Goal: Task Accomplishment & Management: Manage account settings

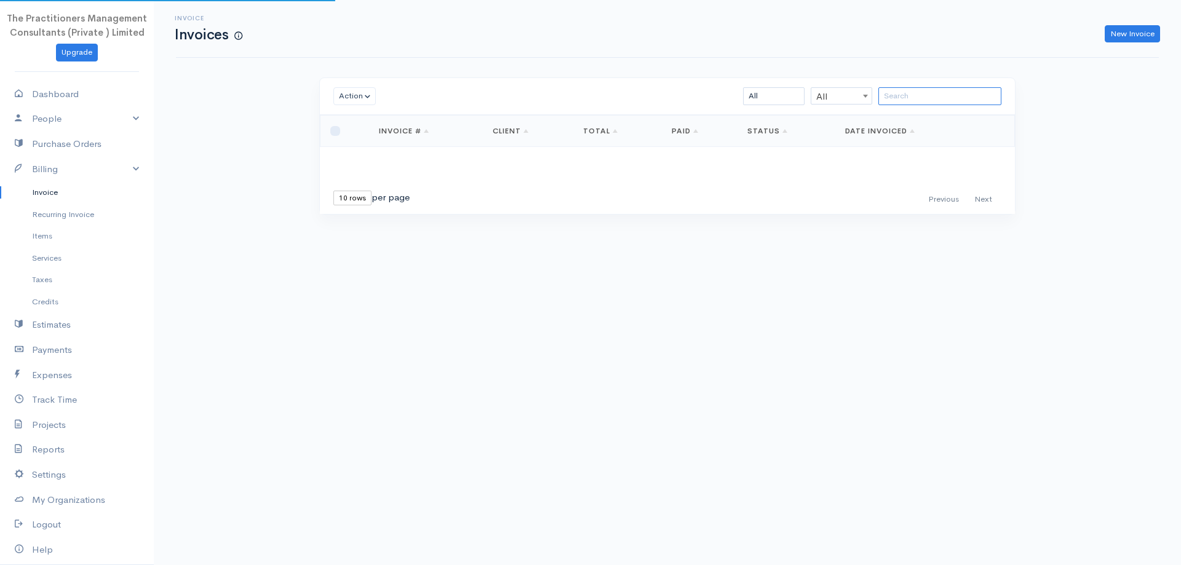
click at [903, 100] on input "search" at bounding box center [940, 96] width 123 height 18
paste input "Munsif"
click at [893, 102] on input "Munsif" at bounding box center [940, 96] width 123 height 18
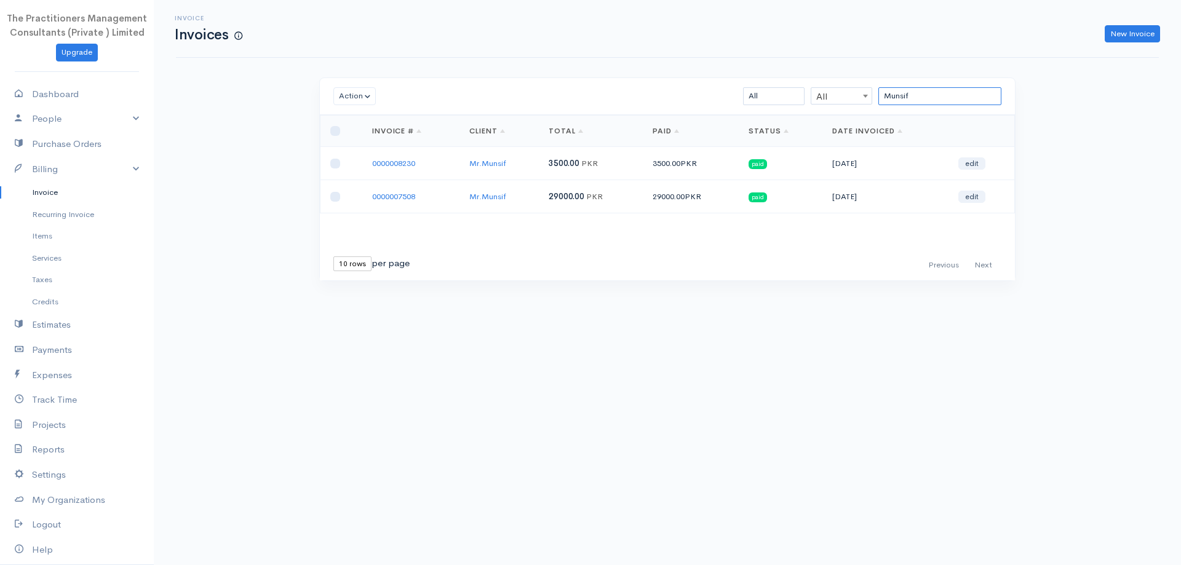
type input "Munsif"
drag, startPoint x: 936, startPoint y: 95, endPoint x: 775, endPoint y: 74, distance: 162.6
click at [775, 74] on div "Invoice Invoices New Invoice Action Archive Delete Download PDF Send [PERSON_NA…" at bounding box center [668, 163] width 1028 height 327
paste input "[PERSON_NAME]"
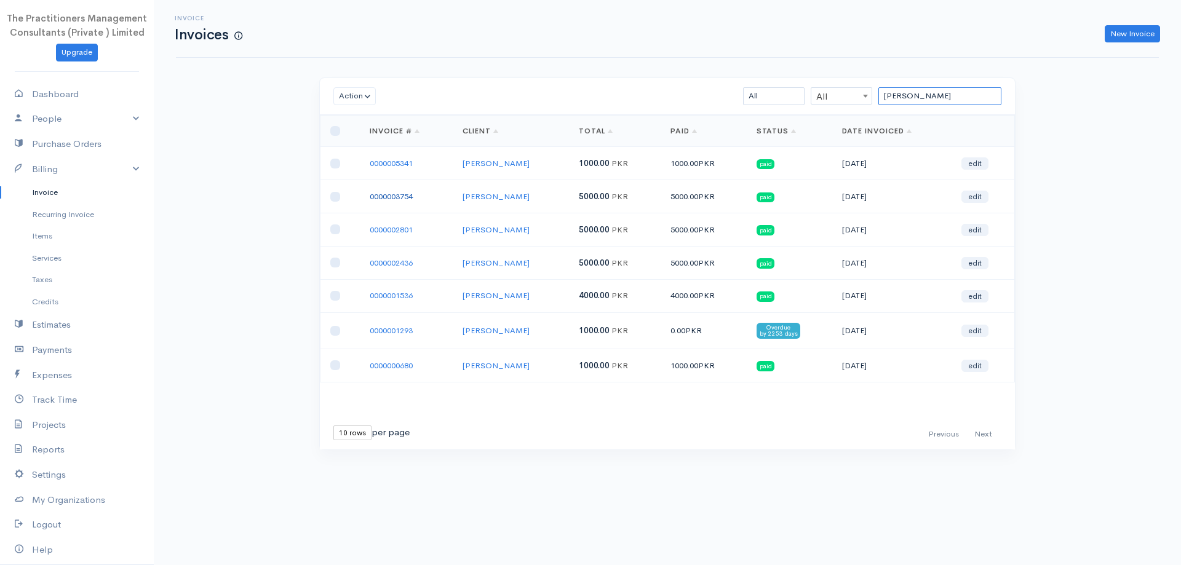
type input "[PERSON_NAME]"
click at [405, 193] on link "0000003754" at bounding box center [391, 196] width 43 height 10
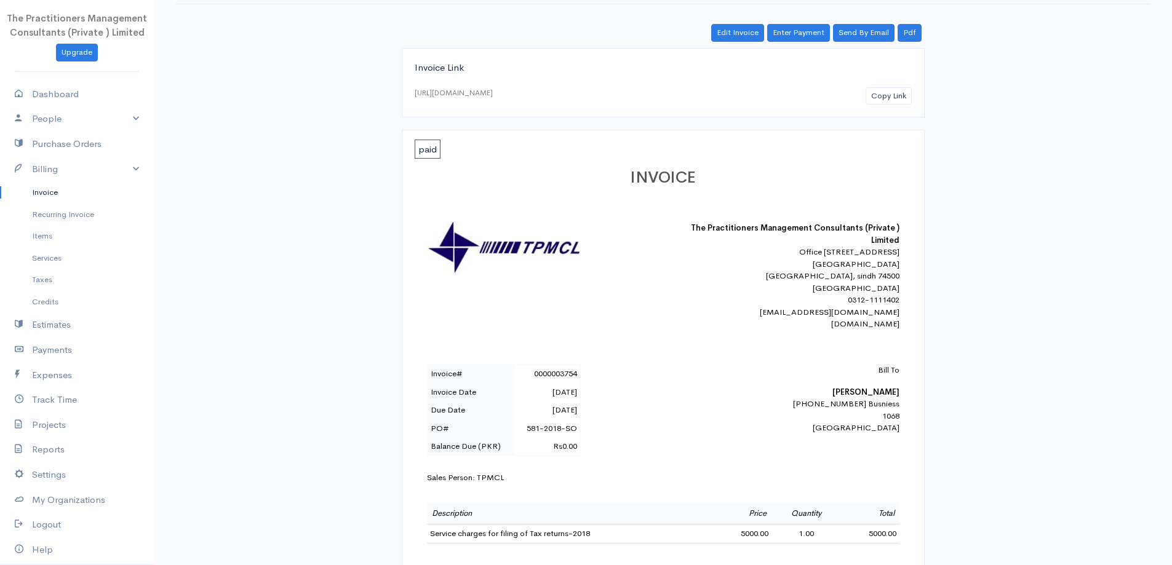
scroll to position [123, 0]
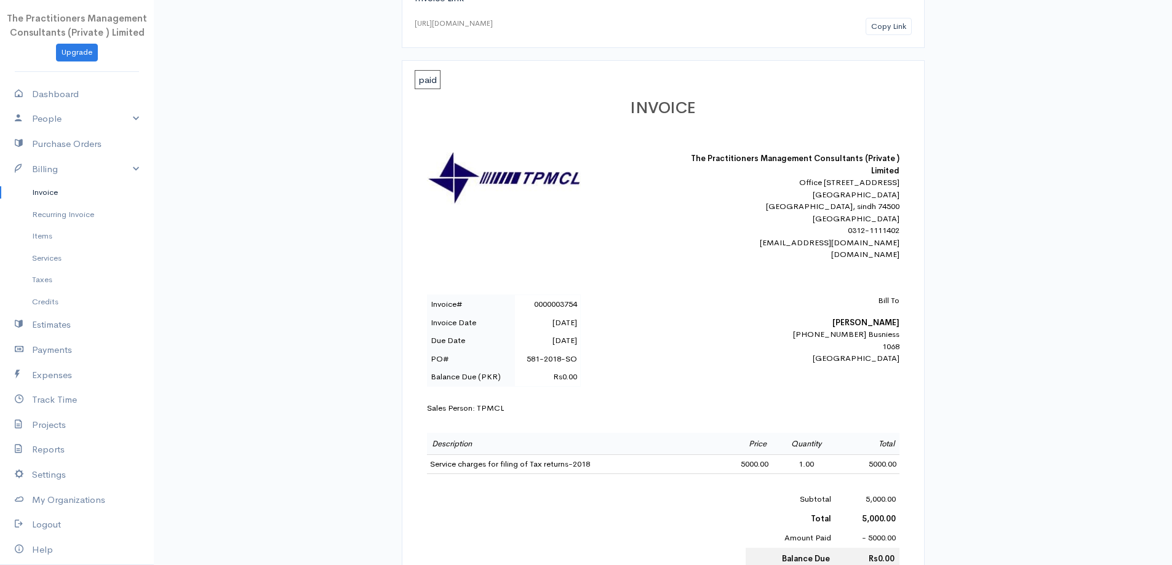
click at [78, 200] on link "Invoice" at bounding box center [77, 193] width 154 height 22
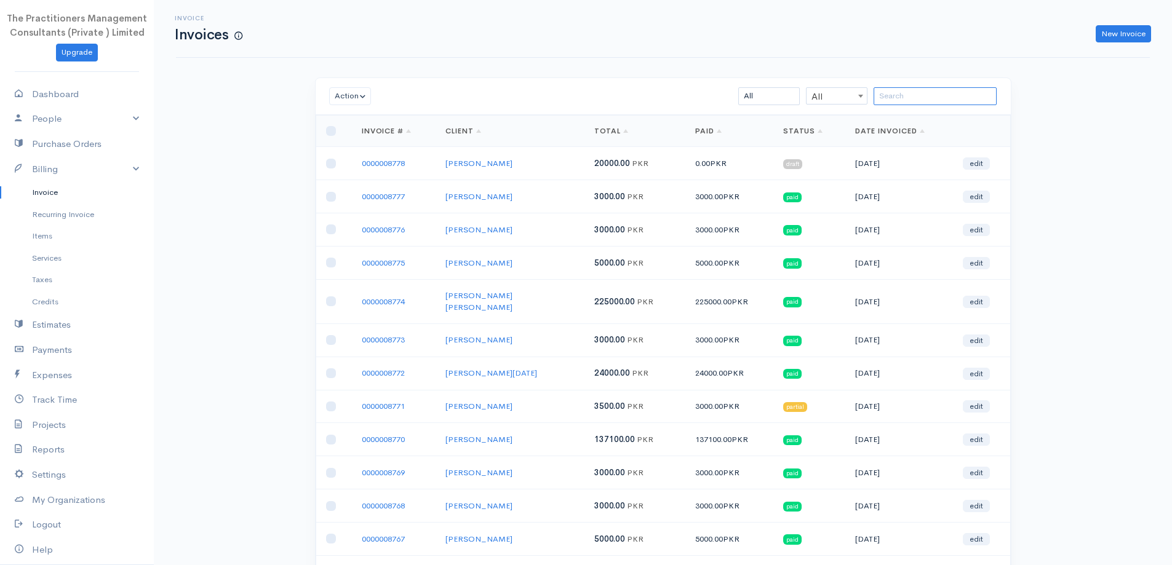
click at [924, 96] on input "search" at bounding box center [935, 96] width 123 height 18
paste input "[PERSON_NAME]"
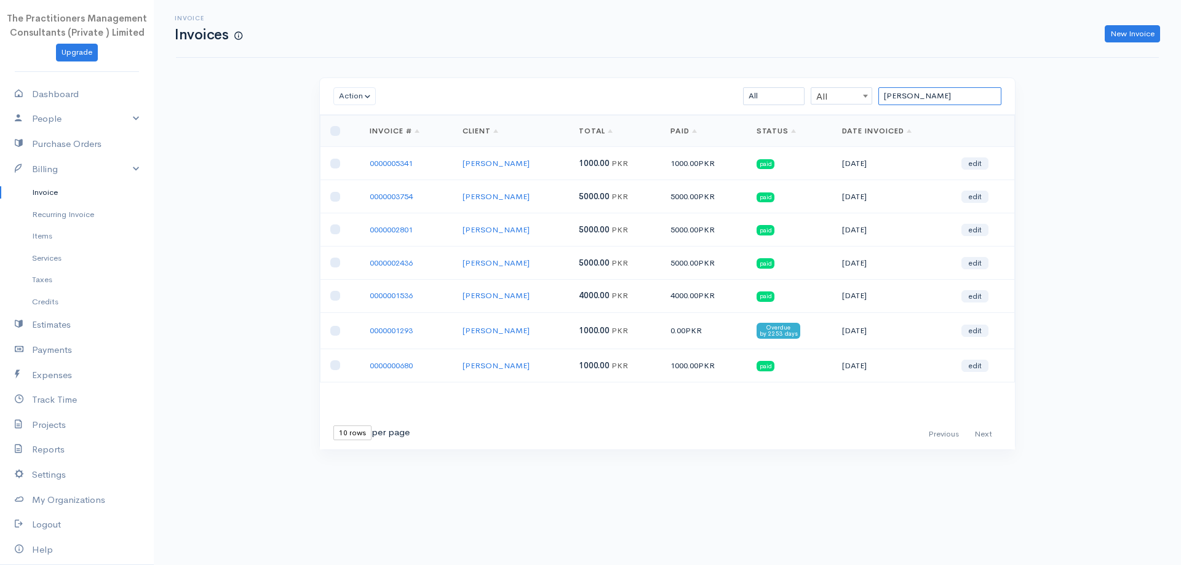
drag, startPoint x: 924, startPoint y: 92, endPoint x: 727, endPoint y: 107, distance: 198.1
click at [727, 107] on div "Action Archive Delete Download PDF Send Mark as Sent Mark Un-Sent Enter Payment…" at bounding box center [667, 96] width 695 height 37
type input "[PERSON_NAME]"
drag, startPoint x: 983, startPoint y: 97, endPoint x: 679, endPoint y: 128, distance: 305.5
click at [679, 128] on div "Action Archive Delete Download PDF Send Mark as Sent Mark Un-Sent Enter Payment…" at bounding box center [667, 264] width 697 height 373
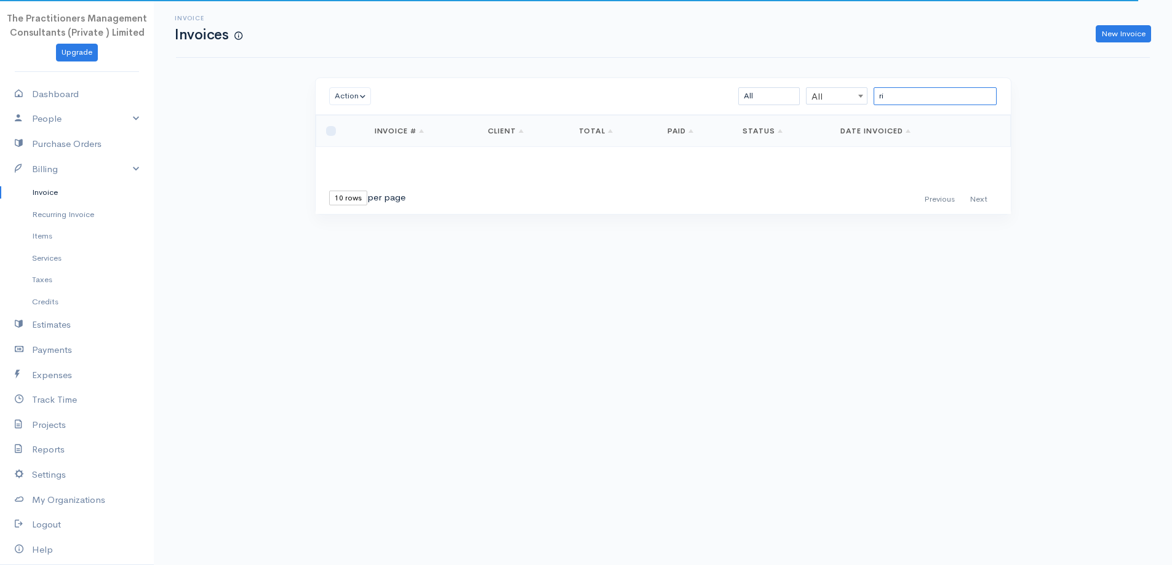
type input "r"
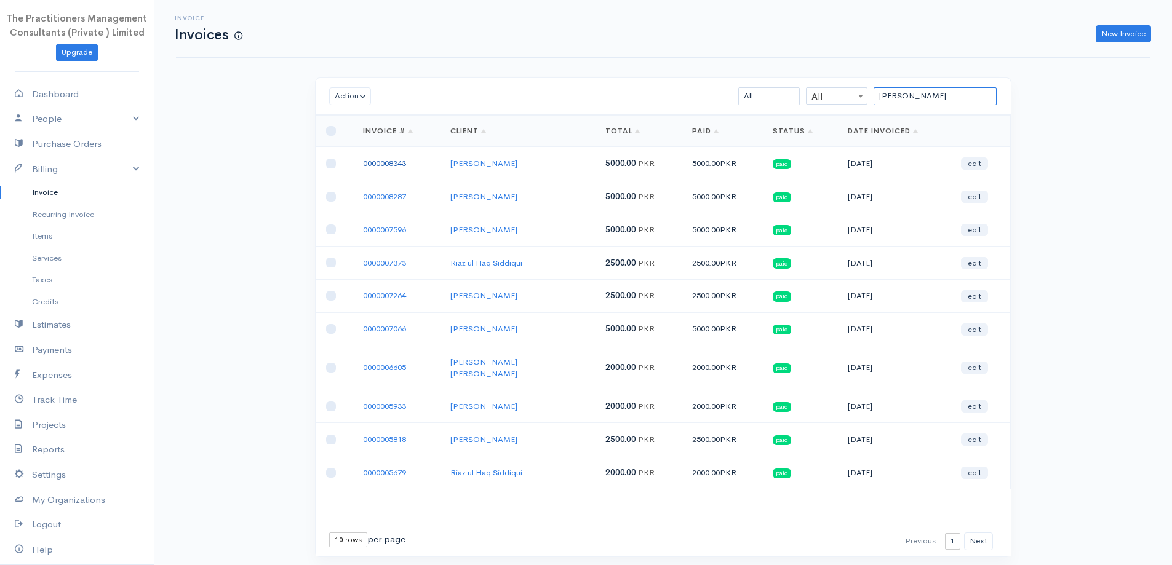
type input "[PERSON_NAME]"
click at [401, 164] on link "0000008343" at bounding box center [384, 163] width 43 height 10
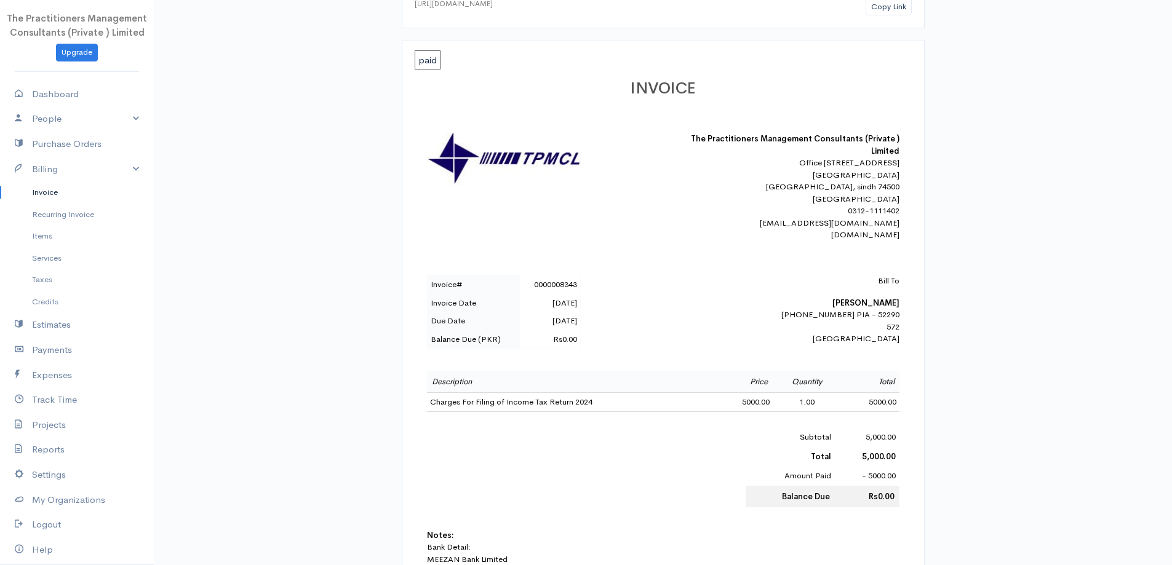
scroll to position [185, 0]
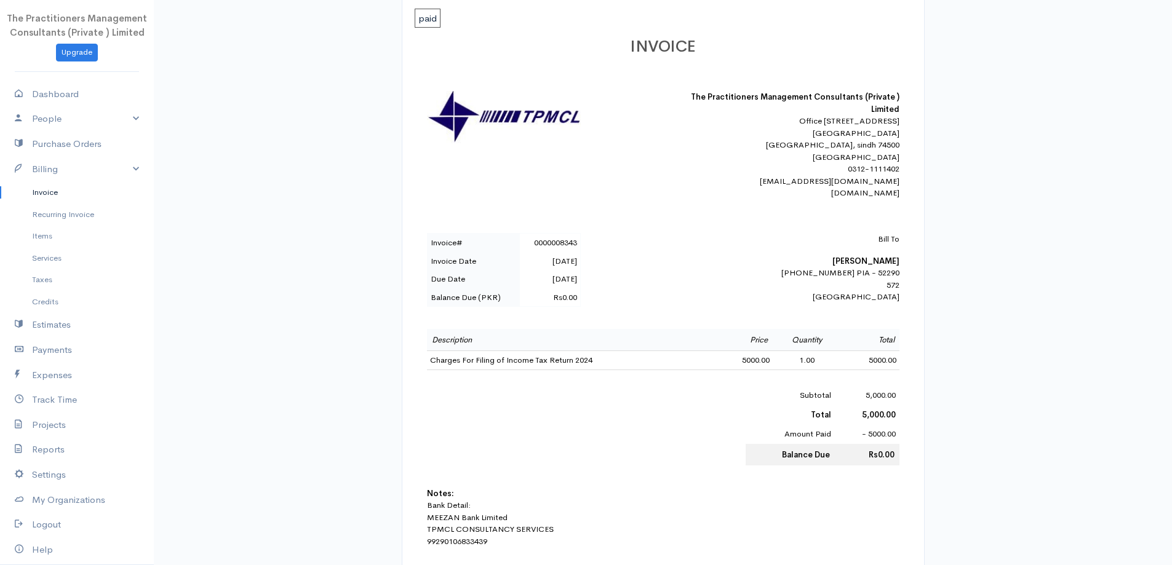
click at [901, 301] on div "INVOICE The Practitioners Management Consultants (Private ) Limited Office [STR…" at bounding box center [663, 332] width 497 height 612
click at [74, 346] on link "Payments" at bounding box center [77, 350] width 154 height 25
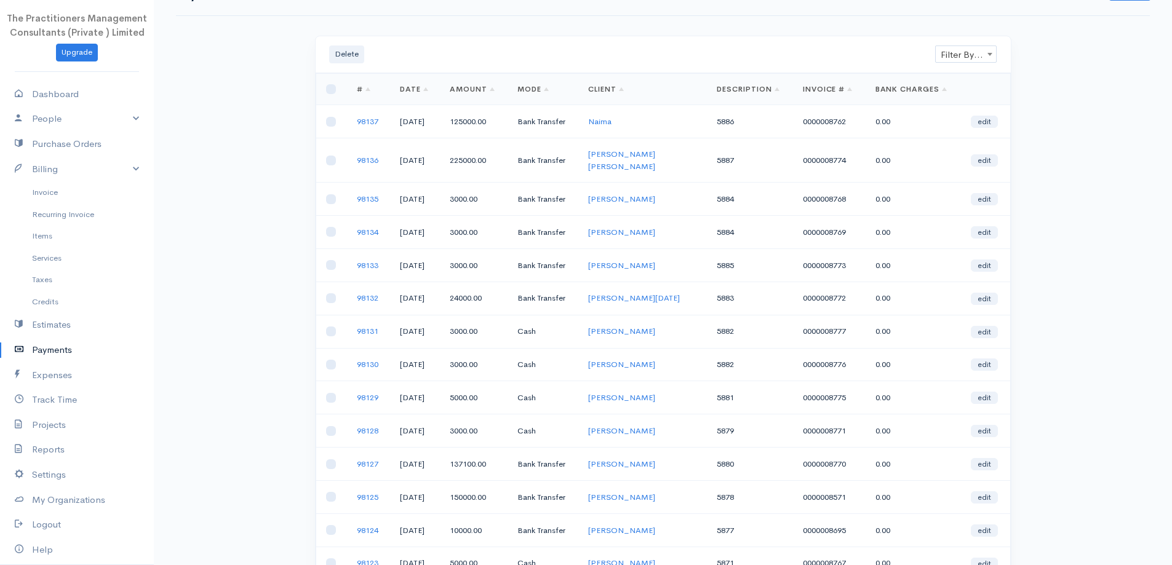
scroll to position [62, 0]
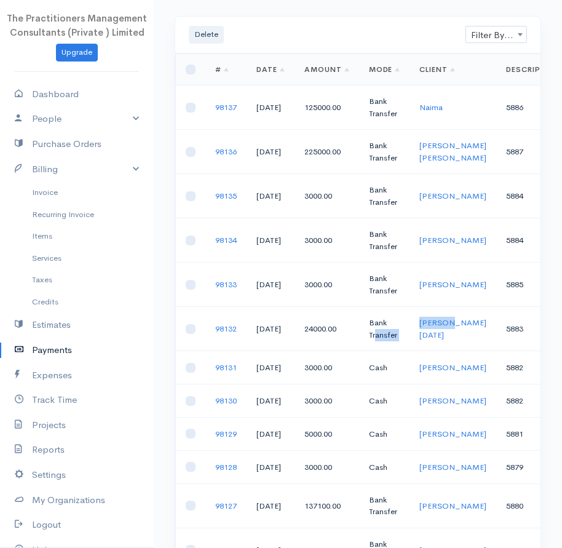
drag, startPoint x: 450, startPoint y: 354, endPoint x: 375, endPoint y: 345, distance: 76.2
click at [375, 345] on tr "98132 [DATE] 24000.00 Bank Transfer [PERSON_NAME][DATE] 5883 0000008772 0.00 ed…" at bounding box center [481, 329] width 611 height 44
click at [497, 263] on td "5884" at bounding box center [538, 240] width 82 height 44
click at [333, 81] on tr "# Date Amount Mode Client Description Invoice # Bank Charges" at bounding box center [481, 69] width 611 height 31
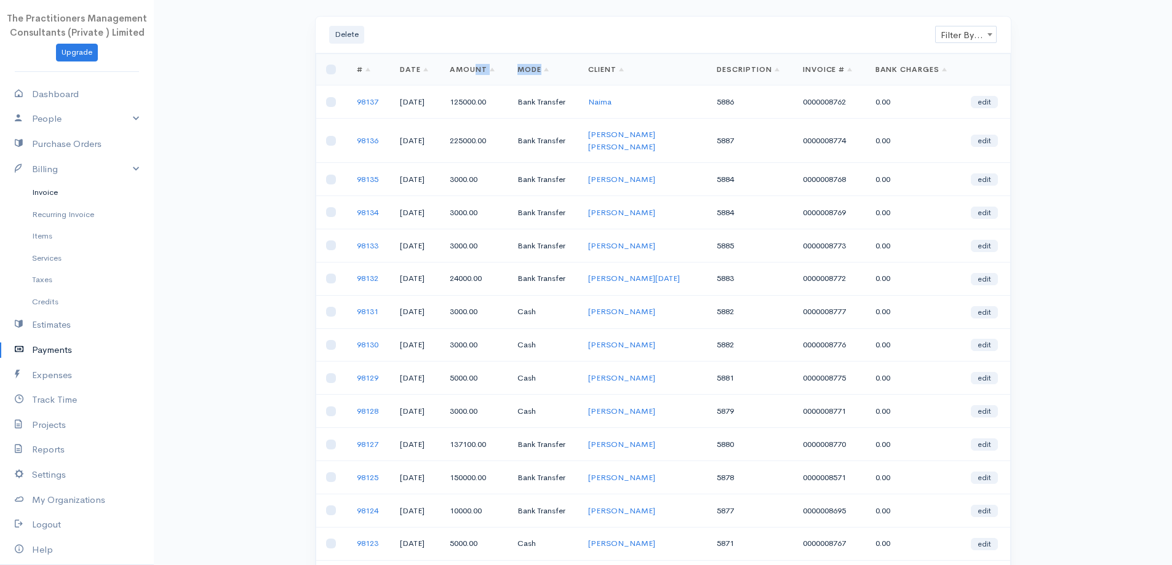
click at [43, 190] on link "Invoice" at bounding box center [77, 193] width 154 height 22
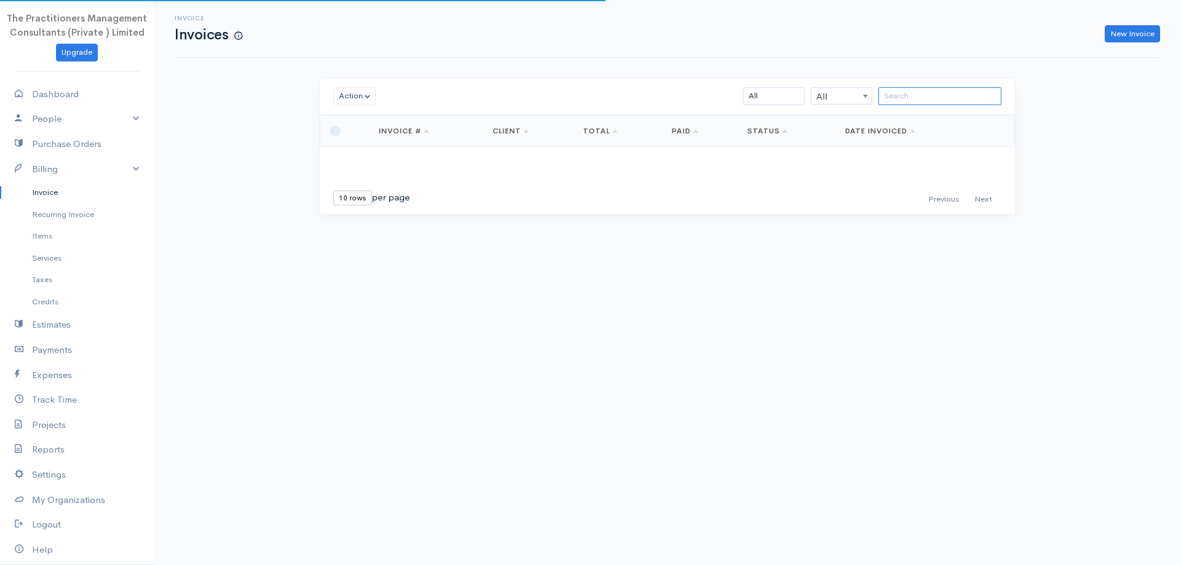
click at [927, 95] on input "search" at bounding box center [940, 96] width 123 height 18
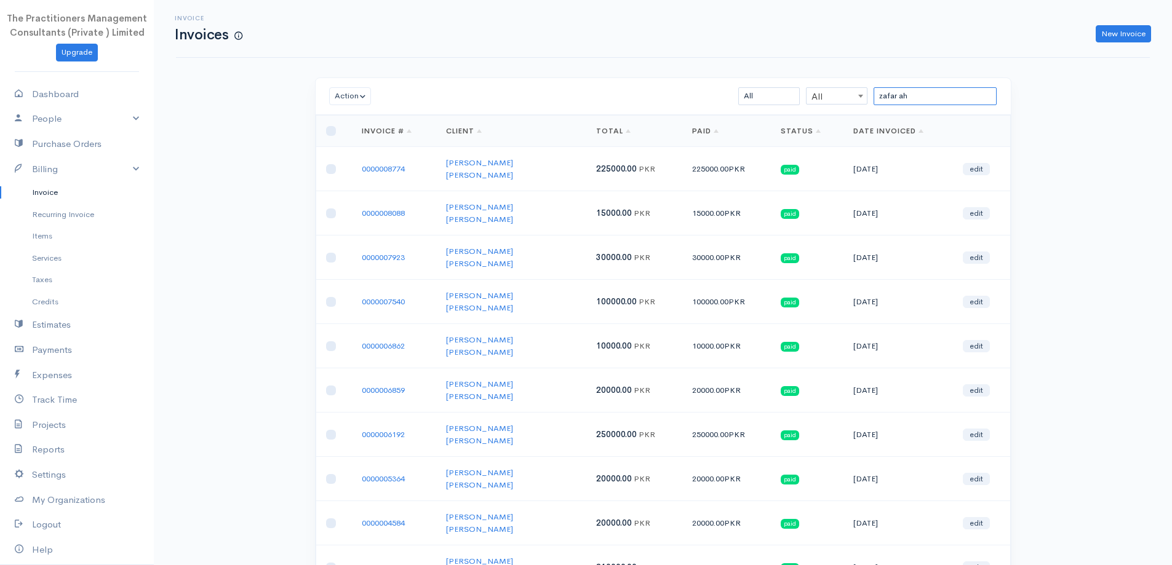
type input "zafar ah"
click at [46, 346] on link "Payments" at bounding box center [77, 350] width 154 height 25
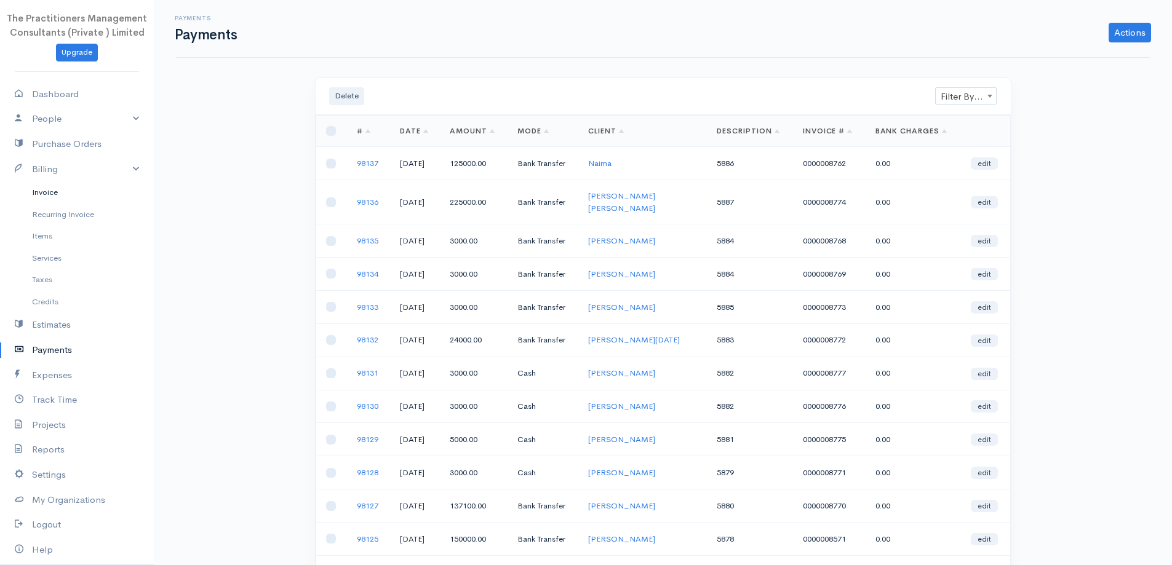
click at [44, 198] on link "Invoice" at bounding box center [77, 193] width 154 height 22
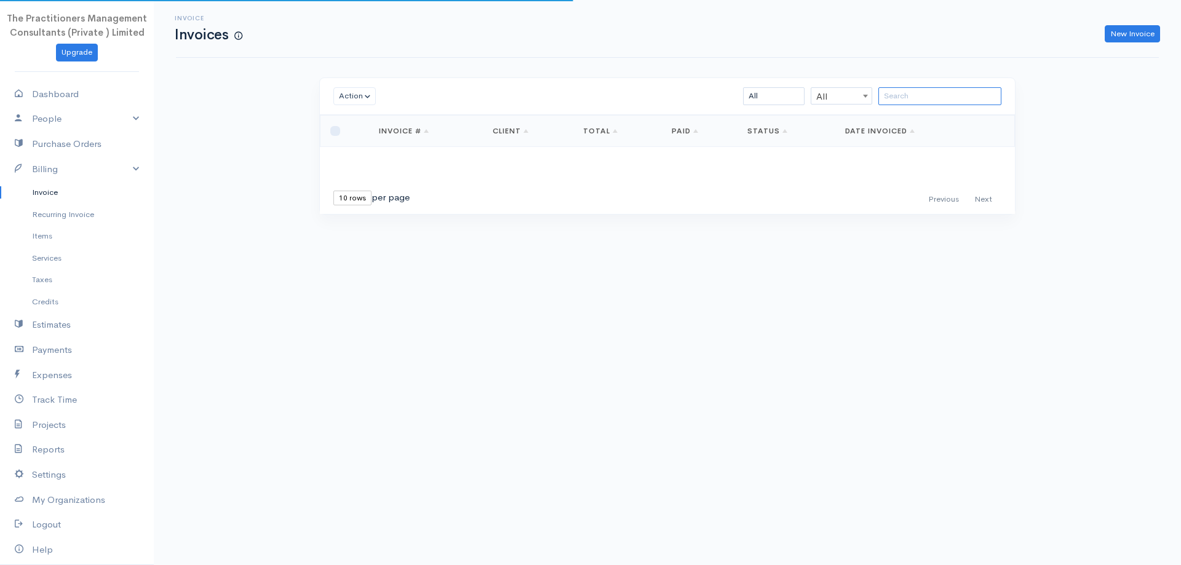
click at [960, 102] on input "search" at bounding box center [940, 96] width 123 height 18
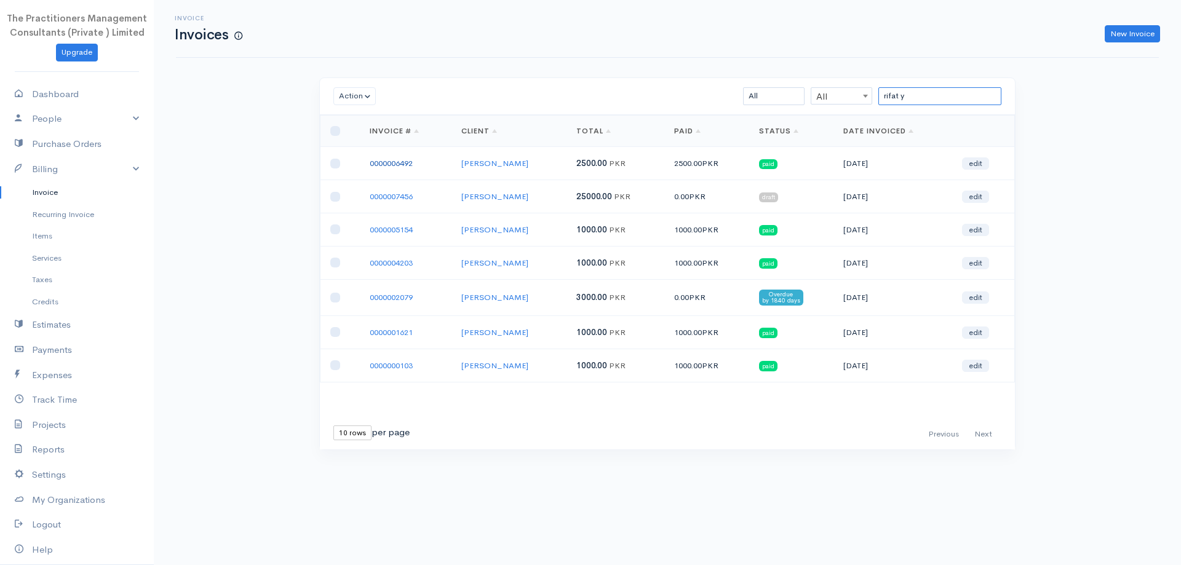
type input "rifat y"
click at [412, 159] on link "0000006492" at bounding box center [391, 163] width 43 height 10
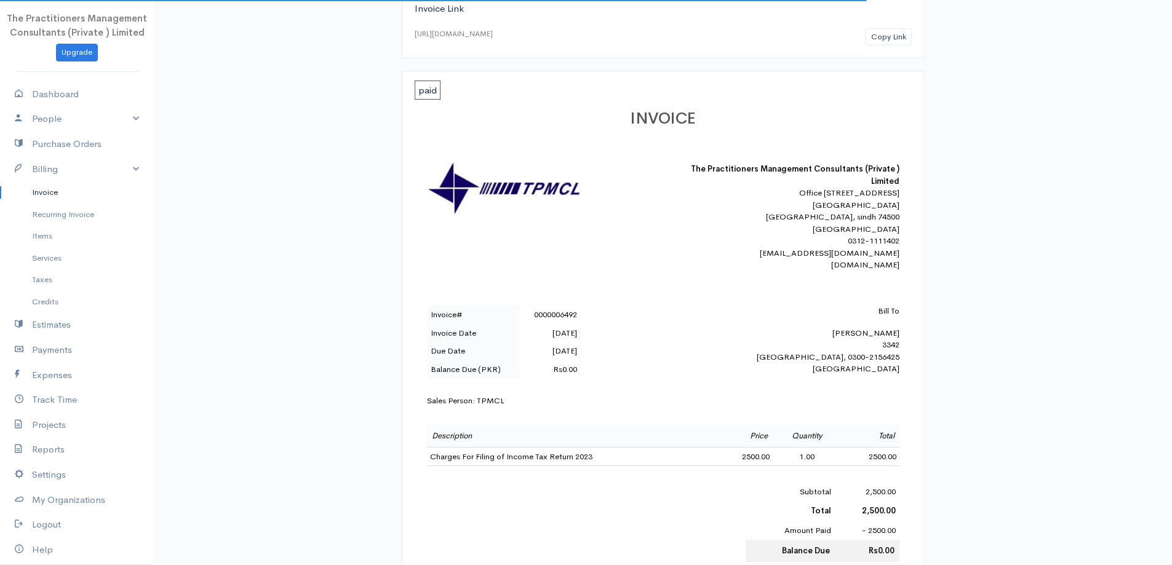
scroll to position [123, 0]
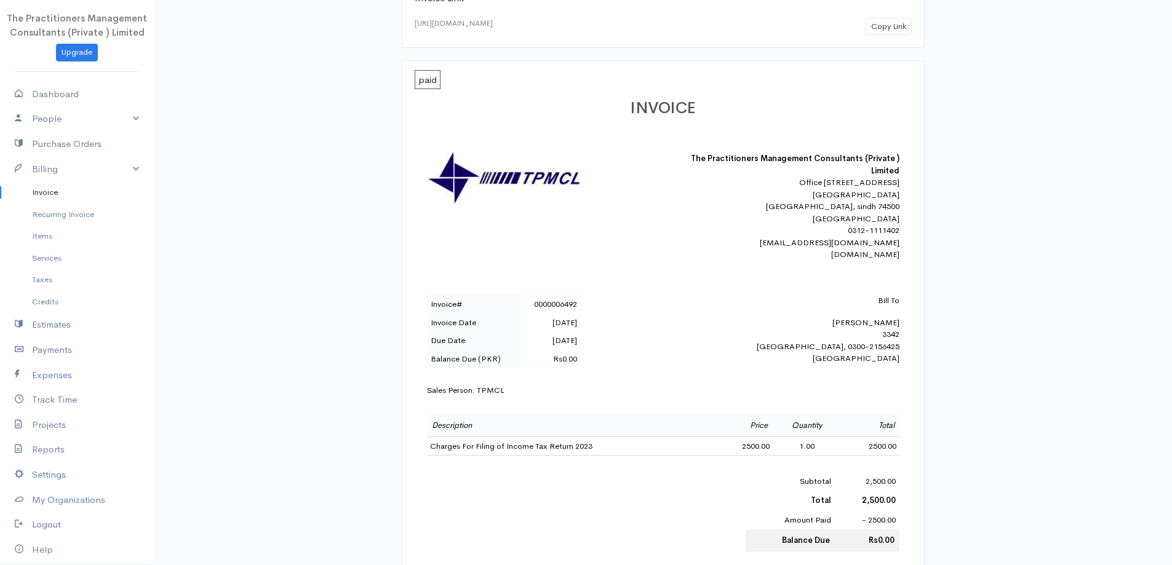
click at [44, 199] on link "Invoice" at bounding box center [77, 193] width 154 height 22
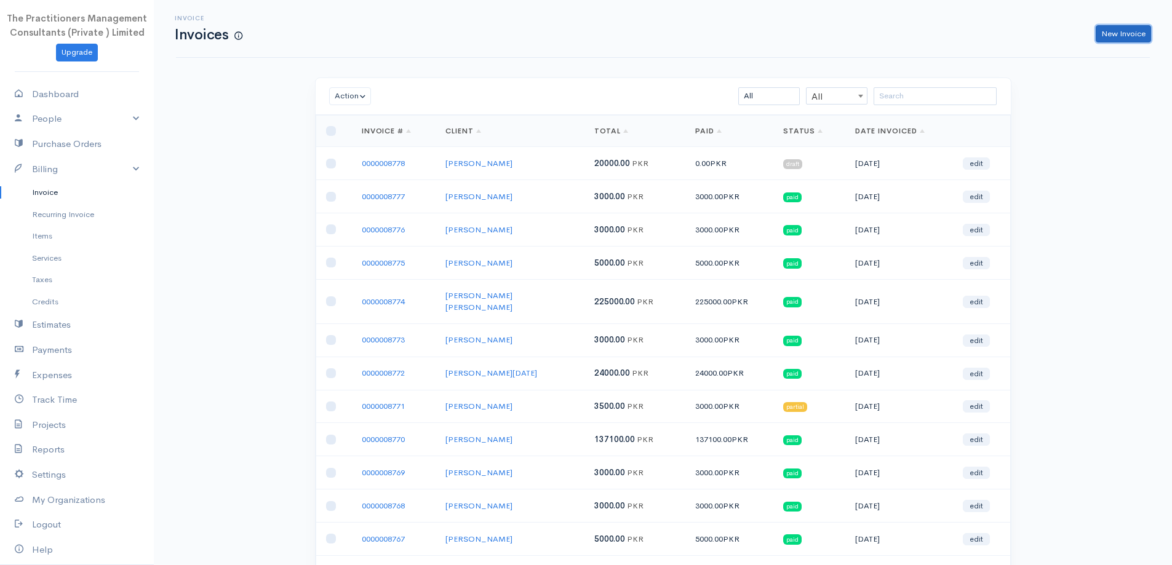
click at [1132, 37] on link "New Invoice" at bounding box center [1123, 34] width 55 height 18
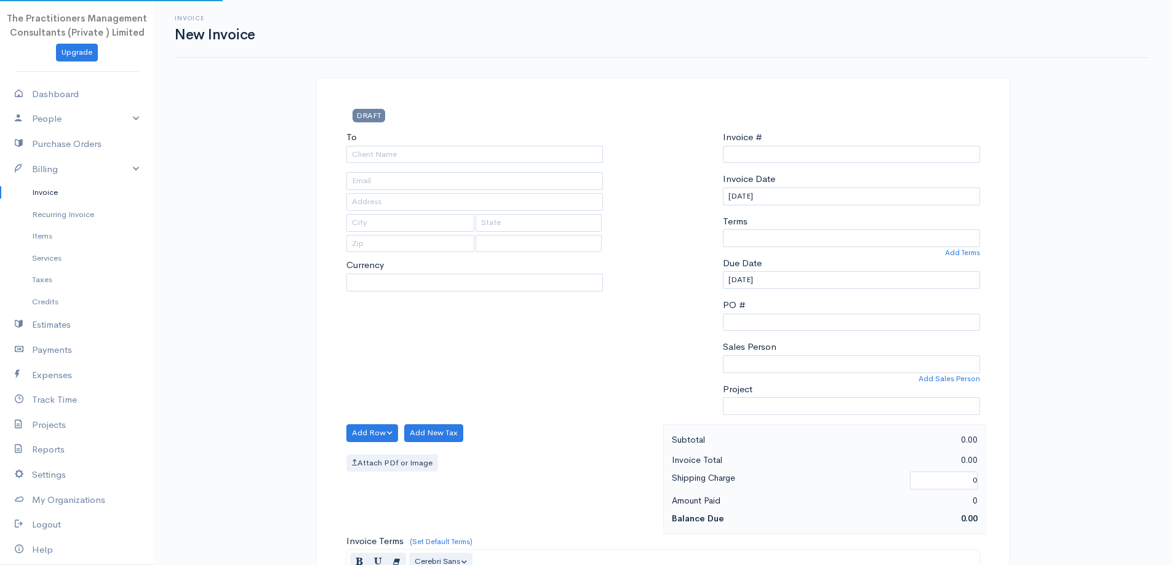
select select "[GEOGRAPHIC_DATA]"
select select "PKR"
type input "0000008779"
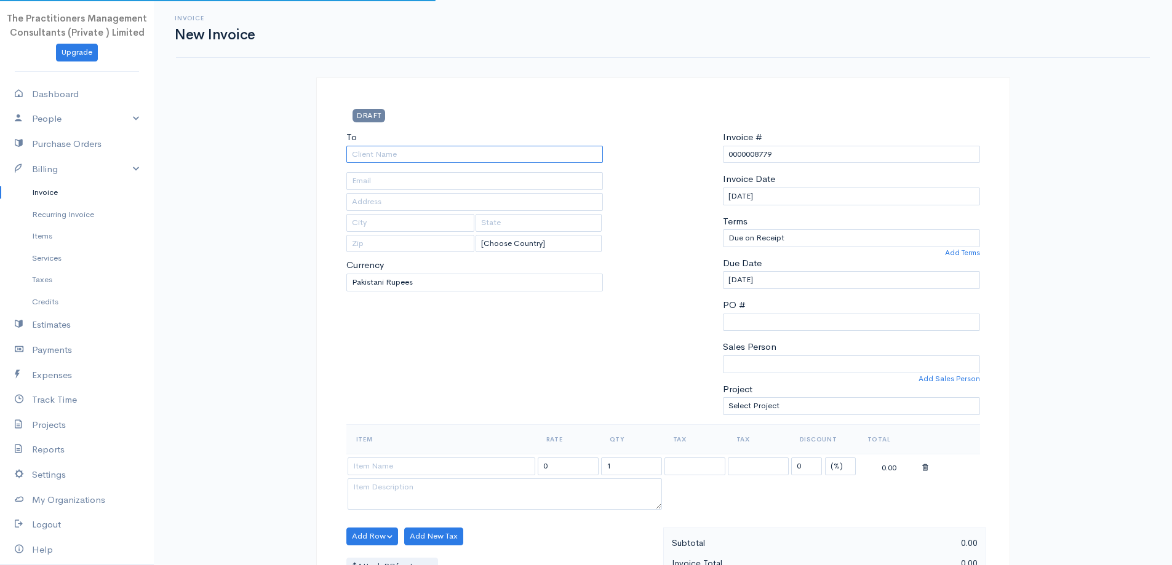
click at [506, 157] on input "To" at bounding box center [474, 155] width 257 height 18
type input "[PERSON_NAME]"
click at [473, 175] on body "The Practitioners Management Consultants (Private ) Limited Upgrade Dashboard P…" at bounding box center [586, 540] width 1172 height 1080
type input "3342"
type input "[GEOGRAPHIC_DATA]"
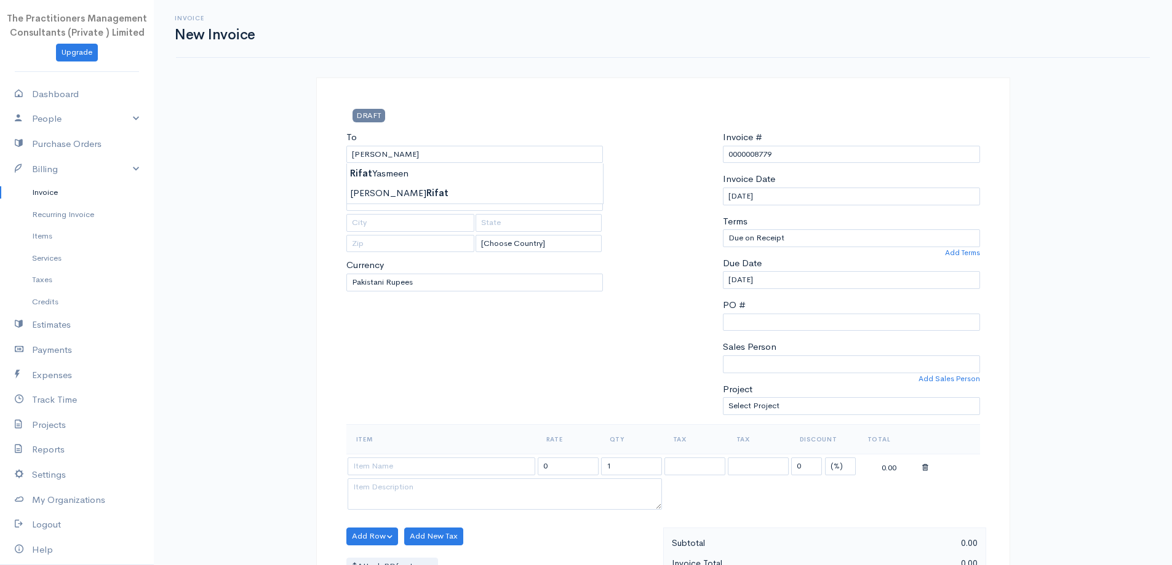
type input "0300-2156425"
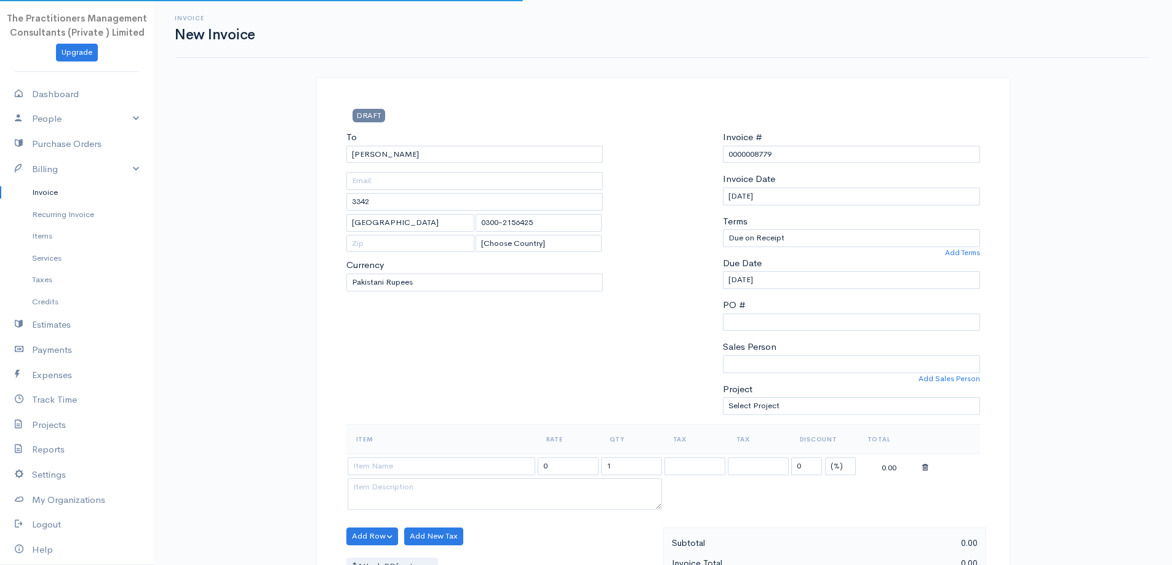
scroll to position [246, 0]
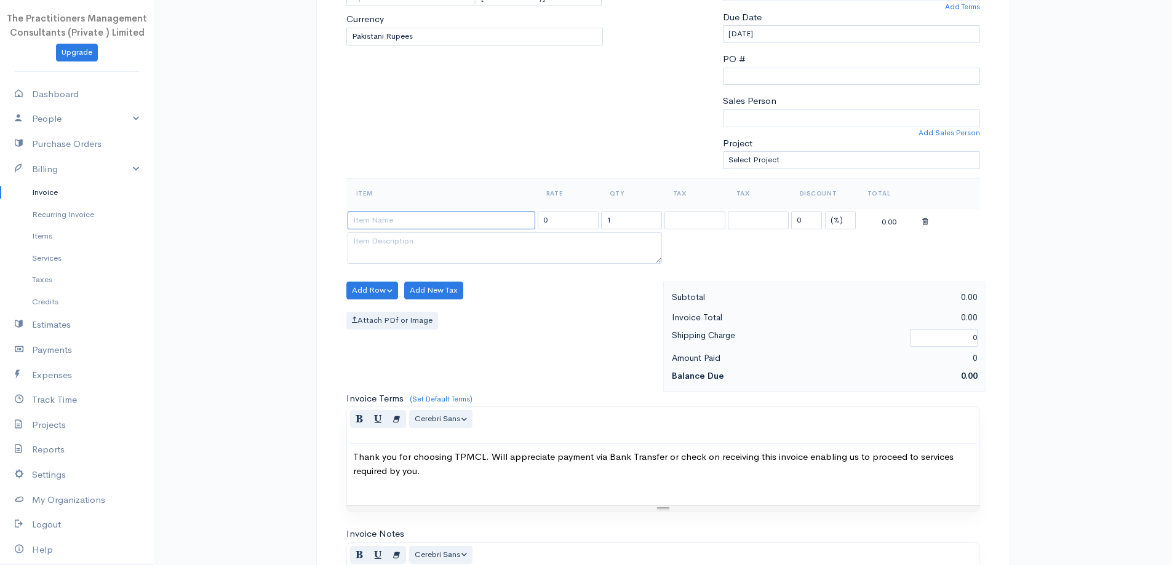
click at [493, 226] on input at bounding box center [442, 221] width 188 height 18
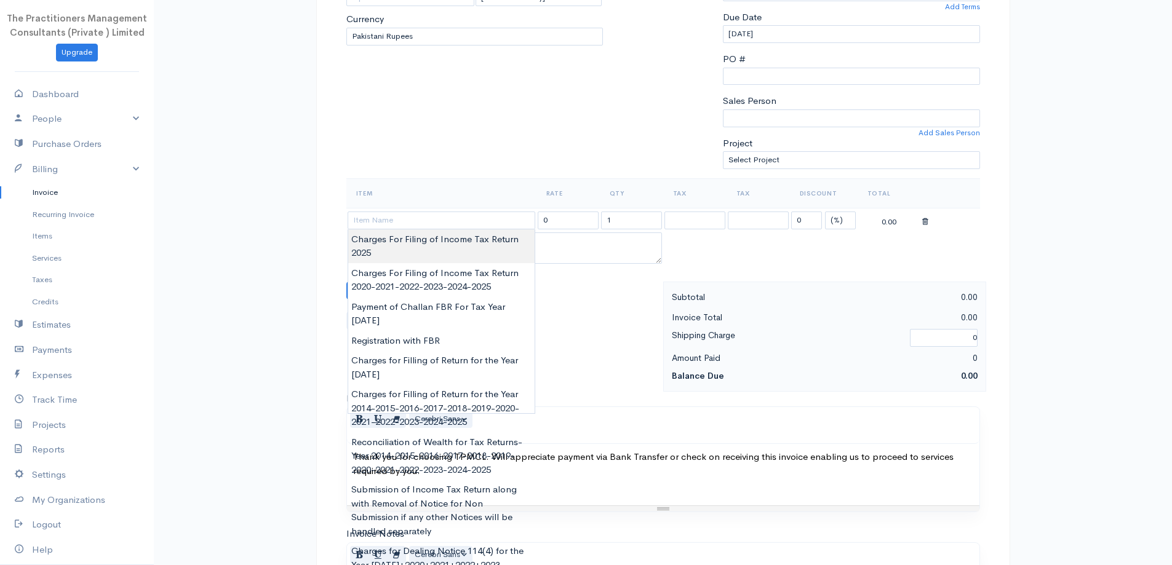
type input "Charges For Filing of Income Tax Return 2025"
click at [490, 233] on body "The Practitioners Management Consultants (Private ) Limited Upgrade Dashboard P…" at bounding box center [586, 294] width 1172 height 1080
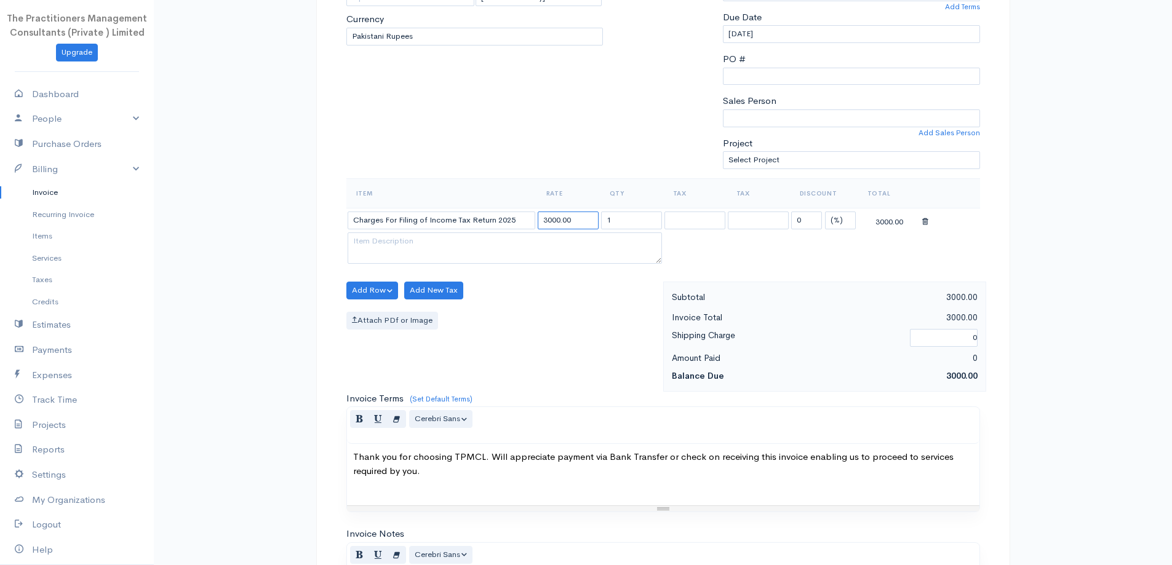
click at [546, 220] on input "3000.00" at bounding box center [568, 221] width 61 height 18
type input "4500.00"
click at [540, 147] on div "To [PERSON_NAME] 3342 [GEOGRAPHIC_DATA] 0300-2156425 [Choose Country] [GEOGRAPH…" at bounding box center [474, 31] width 269 height 294
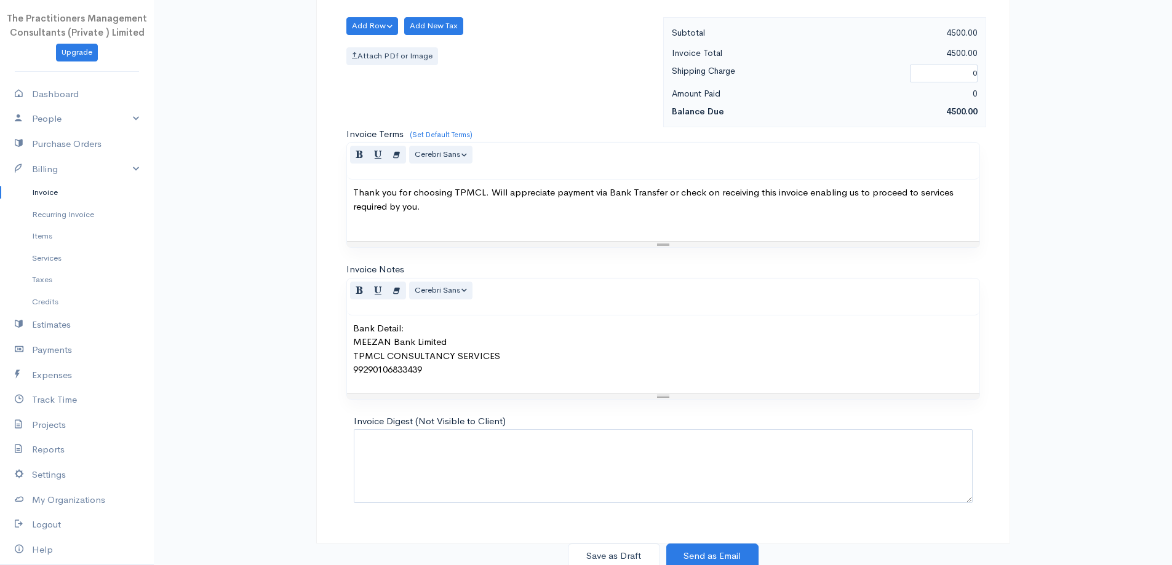
scroll to position [514, 0]
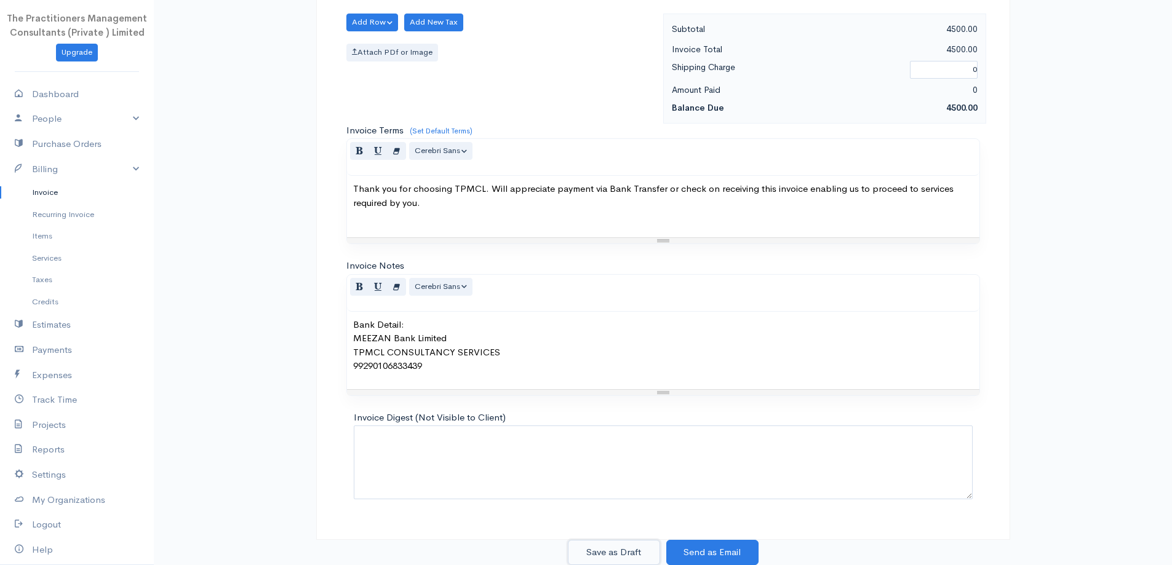
click at [599, 546] on button "Save as Draft" at bounding box center [614, 552] width 92 height 25
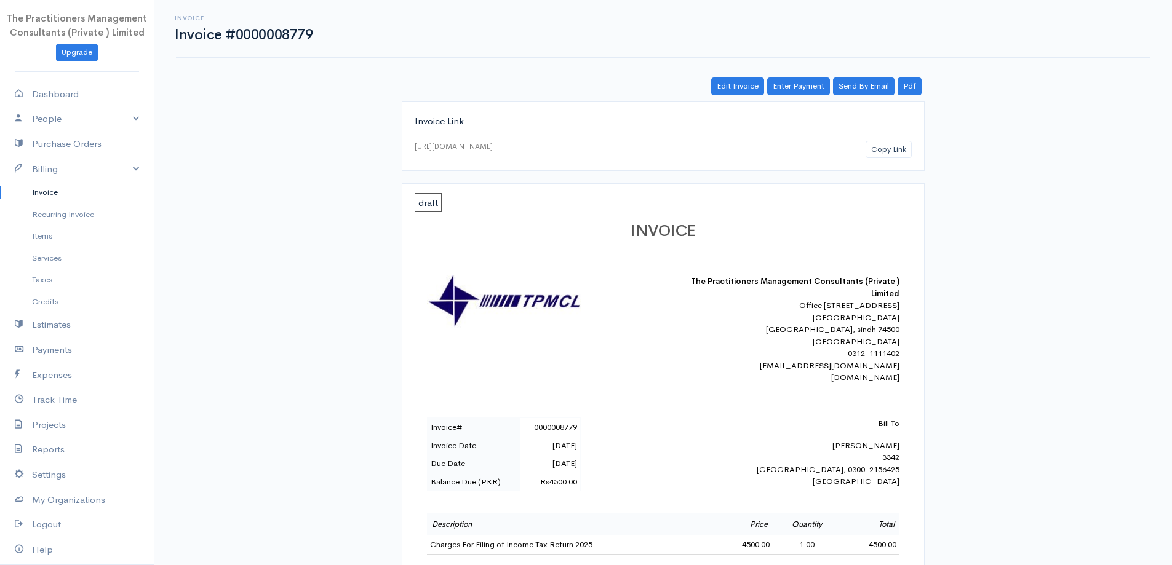
click at [65, 194] on link "Invoice" at bounding box center [77, 193] width 154 height 22
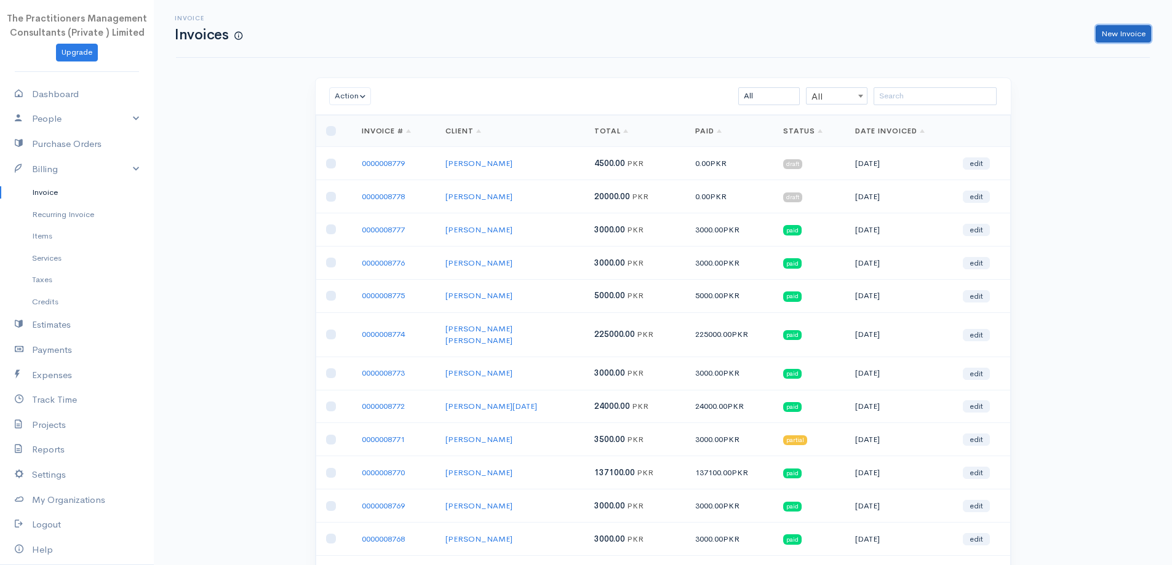
click at [1106, 24] on div "Invoice Invoices New Invoice" at bounding box center [663, 29] width 989 height 28
click at [1128, 38] on link "New Invoice" at bounding box center [1123, 34] width 55 height 18
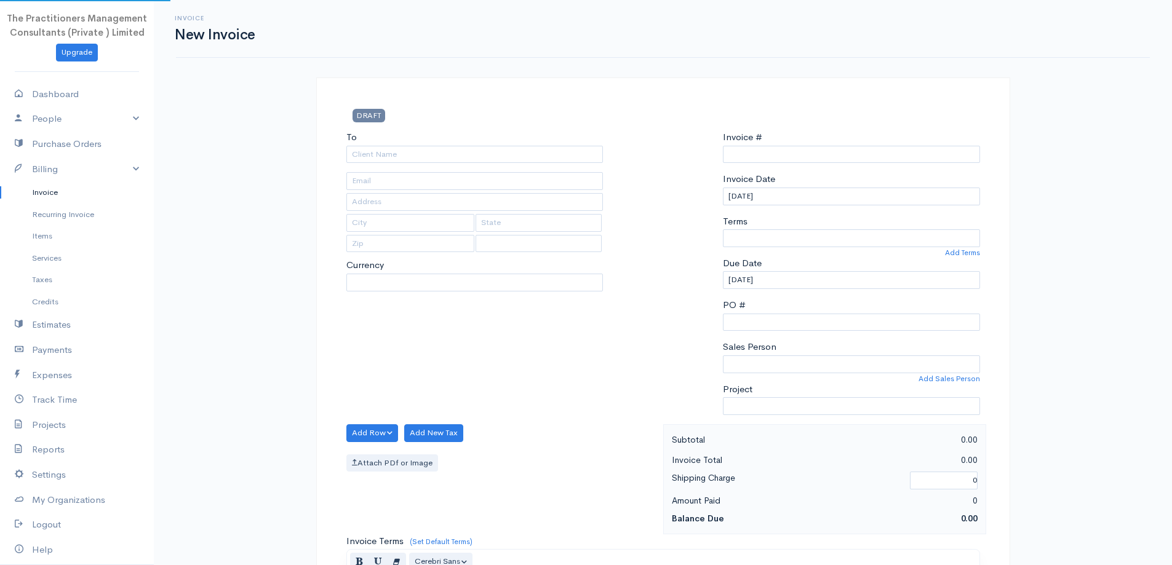
select select "[GEOGRAPHIC_DATA]"
select select "PKR"
type input "0000008780"
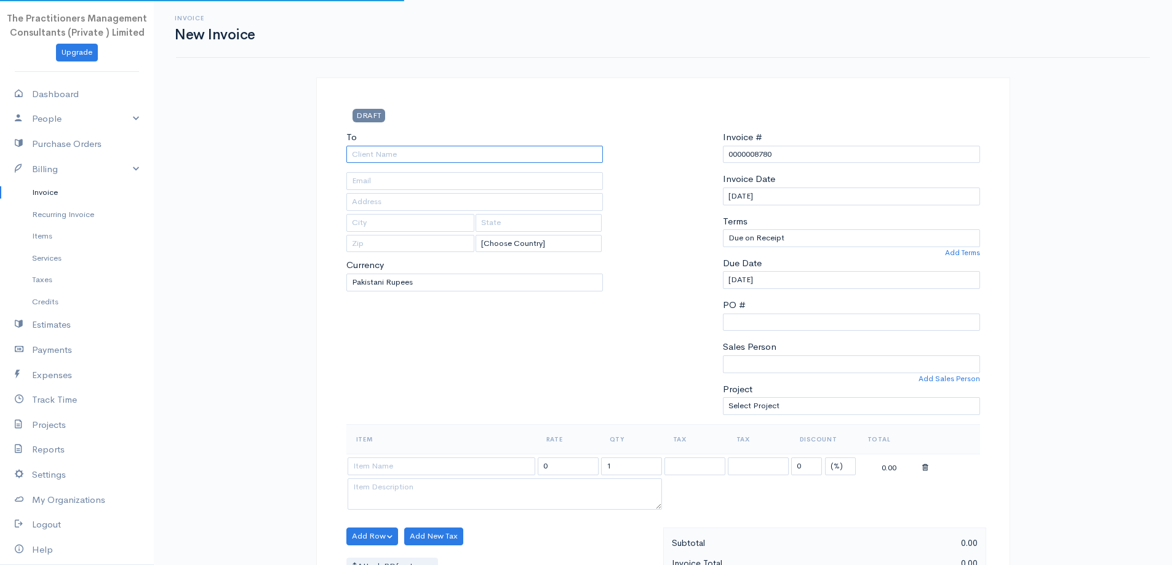
click at [549, 151] on input "To" at bounding box center [474, 155] width 257 height 18
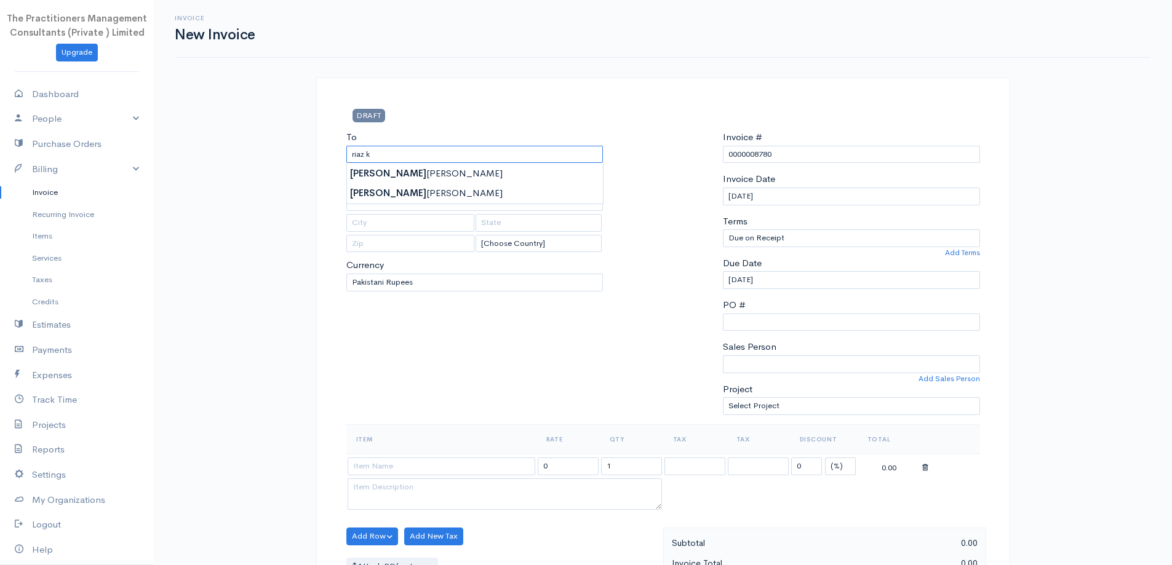
type input "[PERSON_NAME]"
click at [521, 176] on body "The Practitioners Management Consultants (Private ) Limited Upgrade Dashboard P…" at bounding box center [586, 540] width 1172 height 1080
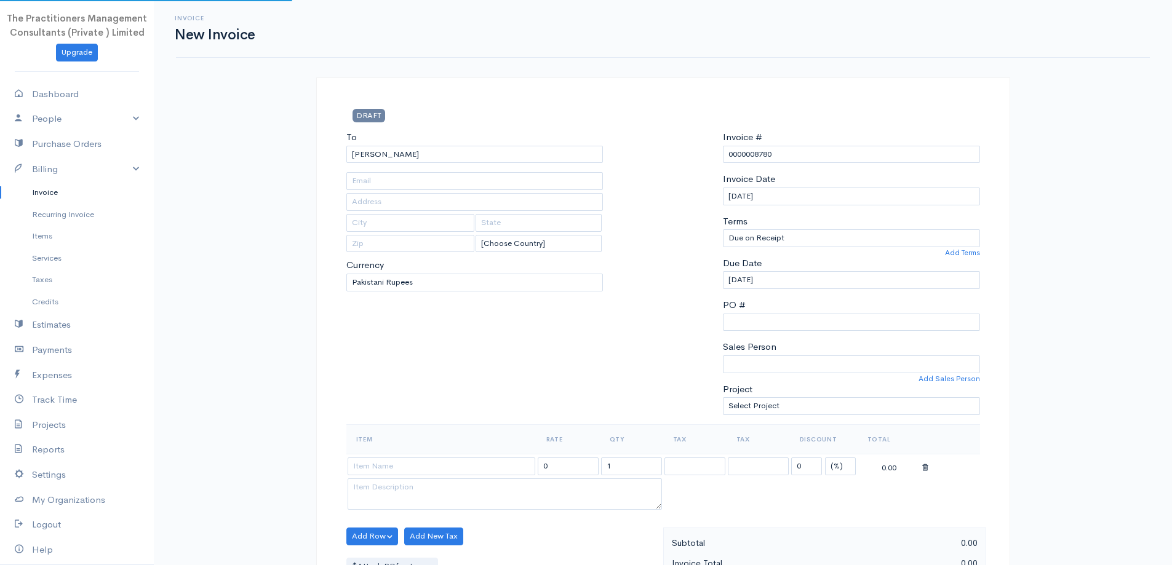
type input "[PHONE_NUMBER]"
type input "2909"
type input "[GEOGRAPHIC_DATA]"
click at [493, 158] on input "[PERSON_NAME]" at bounding box center [474, 155] width 257 height 18
click at [430, 153] on input "[PERSON_NAME]" at bounding box center [474, 155] width 257 height 18
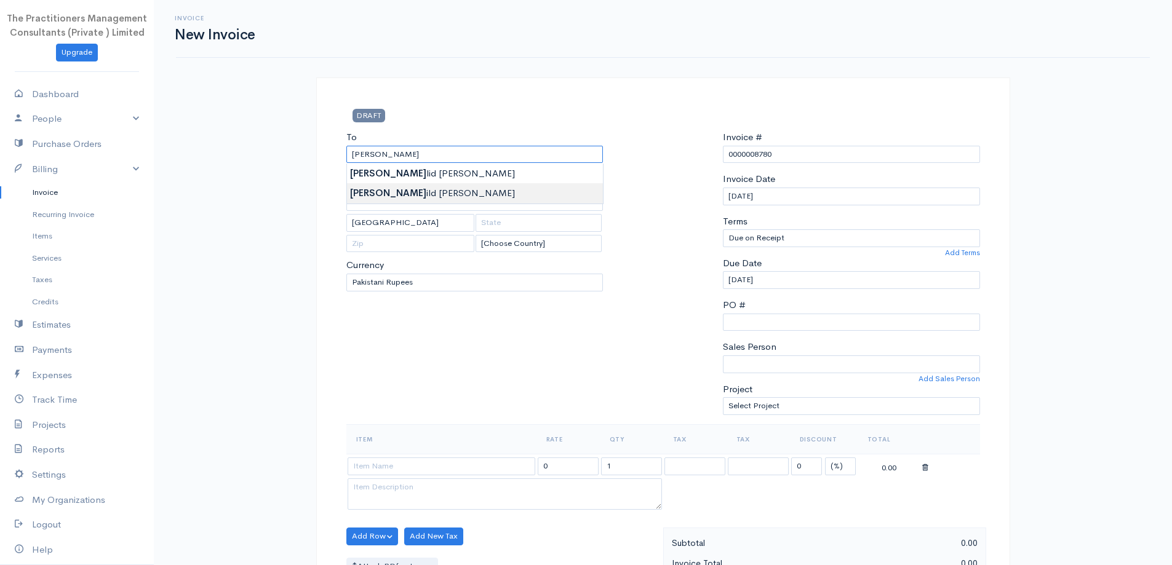
type input "[PERSON_NAME]"
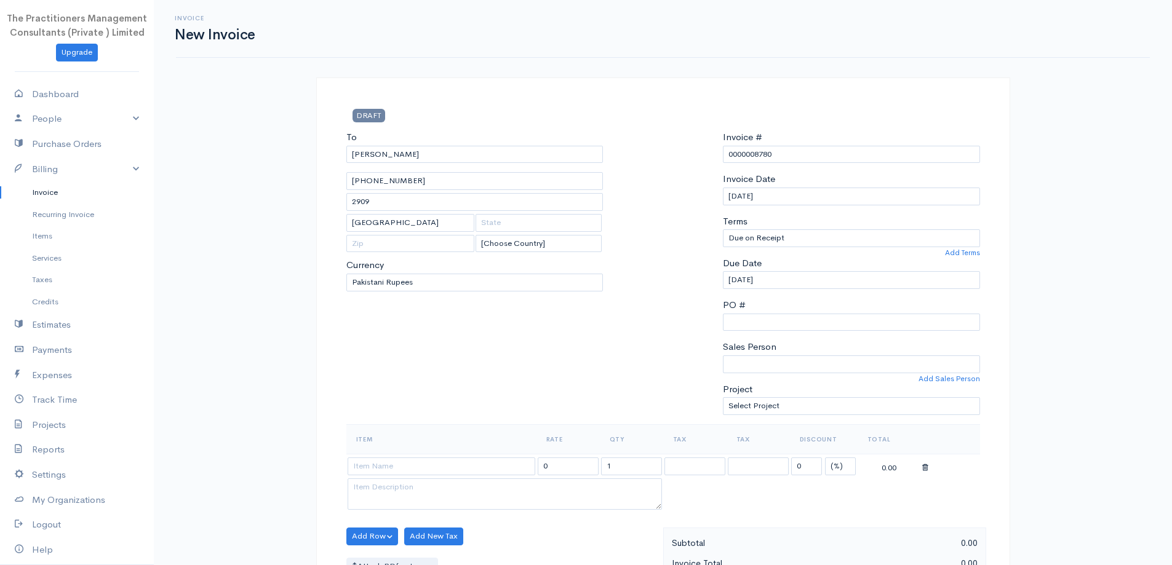
click at [408, 193] on body "The Practitioners Management Consultants (Private ) Limited Upgrade Dashboard P…" at bounding box center [586, 540] width 1172 height 1080
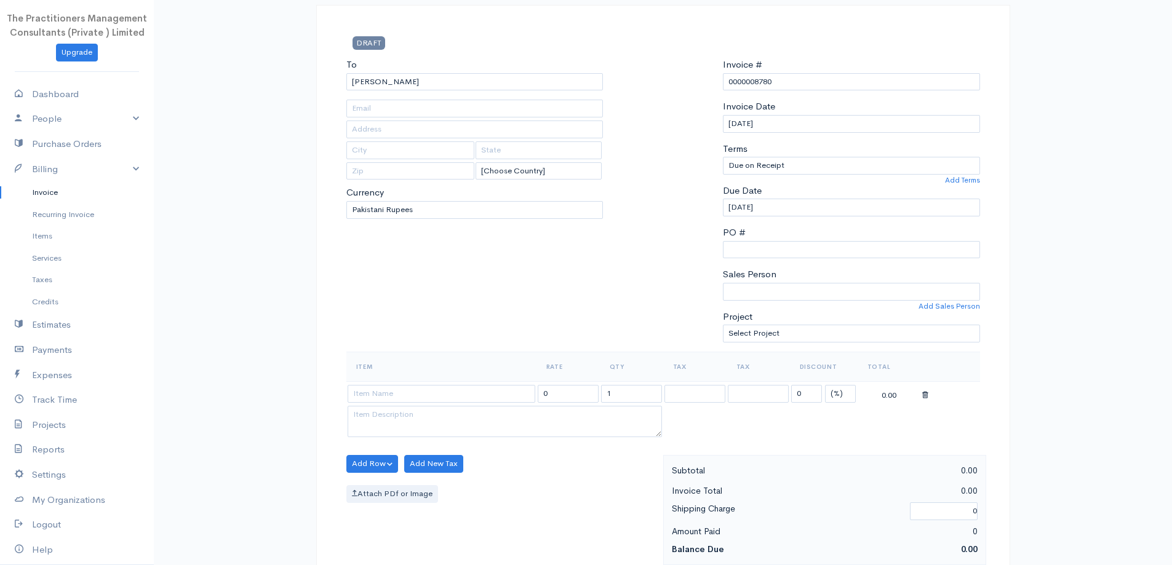
scroll to position [185, 0]
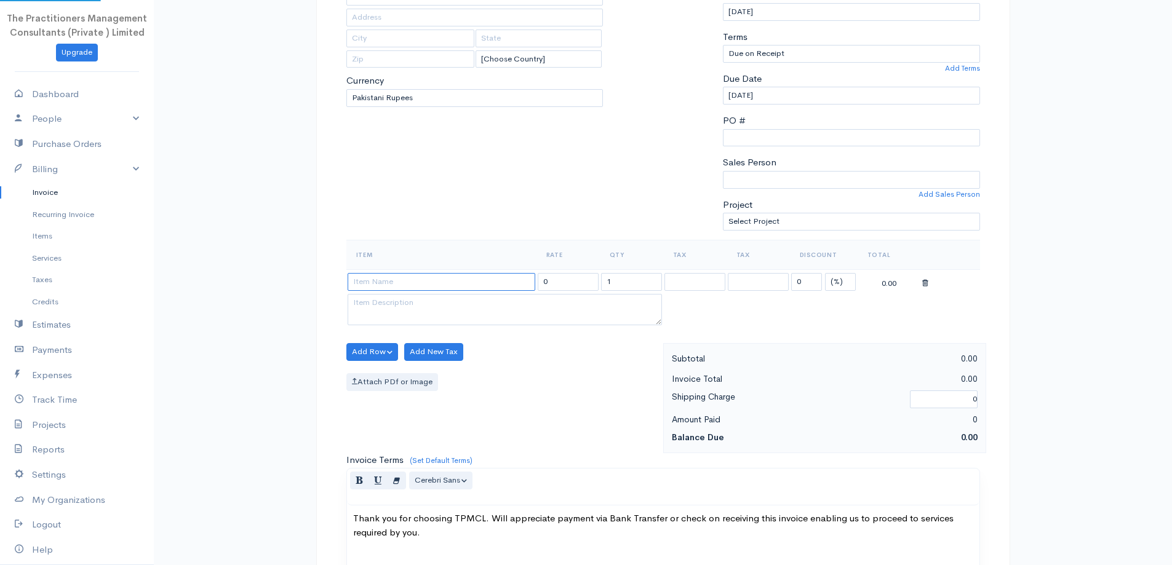
click at [398, 280] on input at bounding box center [442, 282] width 188 height 18
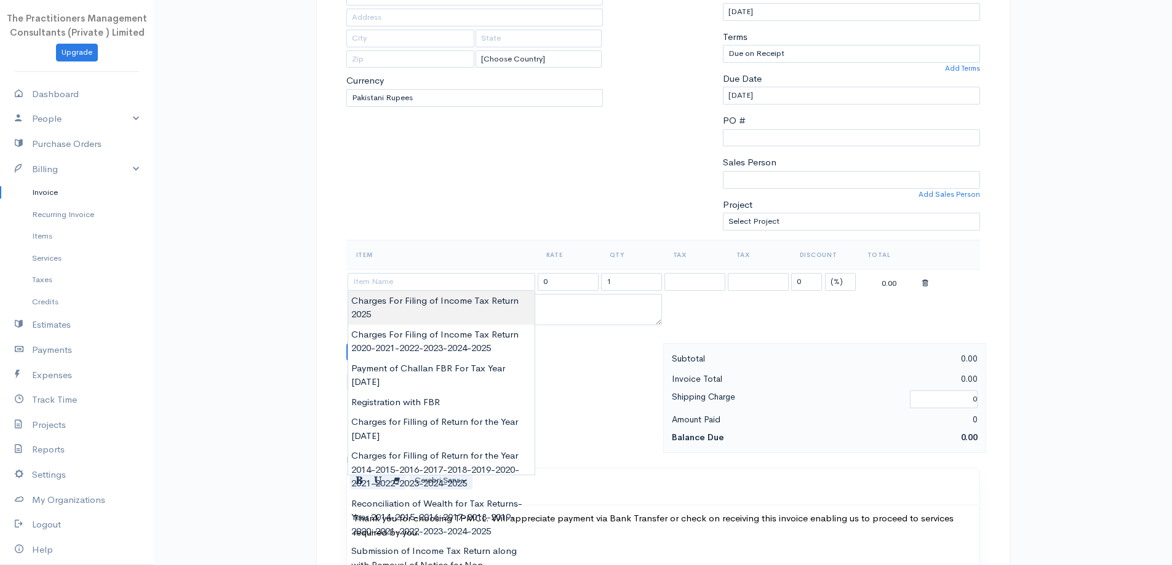
type input "Charges For Filing of Income Tax Return 2025"
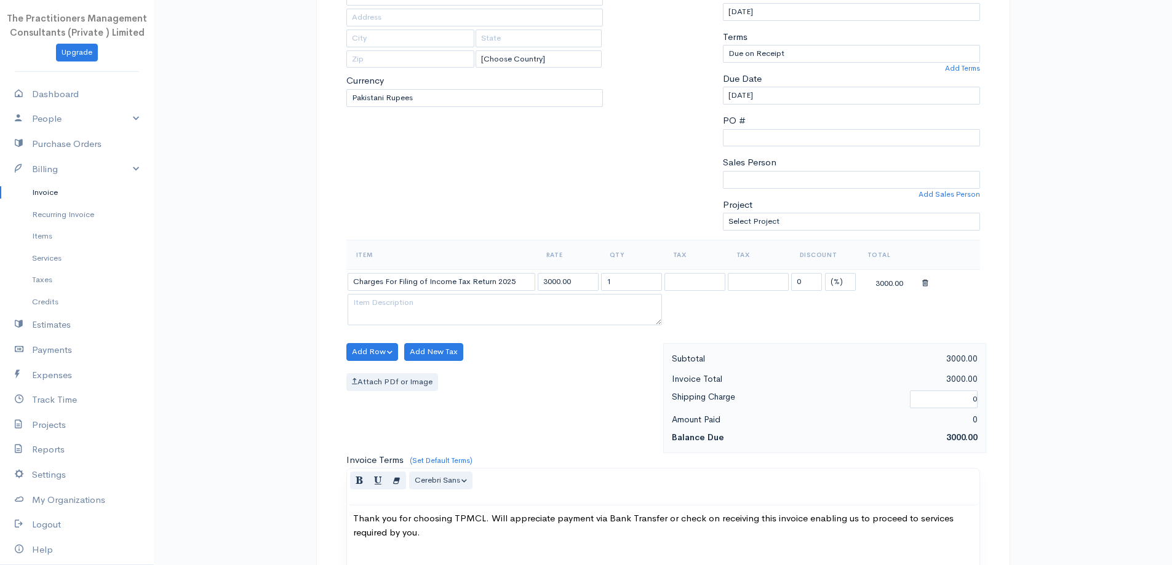
drag, startPoint x: 428, startPoint y: 309, endPoint x: 501, endPoint y: 309, distance: 72.6
click at [429, 309] on body "The Practitioners Management Consultants (Private ) Limited Upgrade Dashboard P…" at bounding box center [586, 355] width 1172 height 1080
click at [549, 282] on input "3000.00" at bounding box center [568, 282] width 61 height 18
type input "4500.00"
click at [513, 228] on div "To [GEOGRAPHIC_DATA][PERSON_NAME] [Choose Country] [GEOGRAPHIC_DATA] [GEOGRAPHI…" at bounding box center [474, 93] width 269 height 294
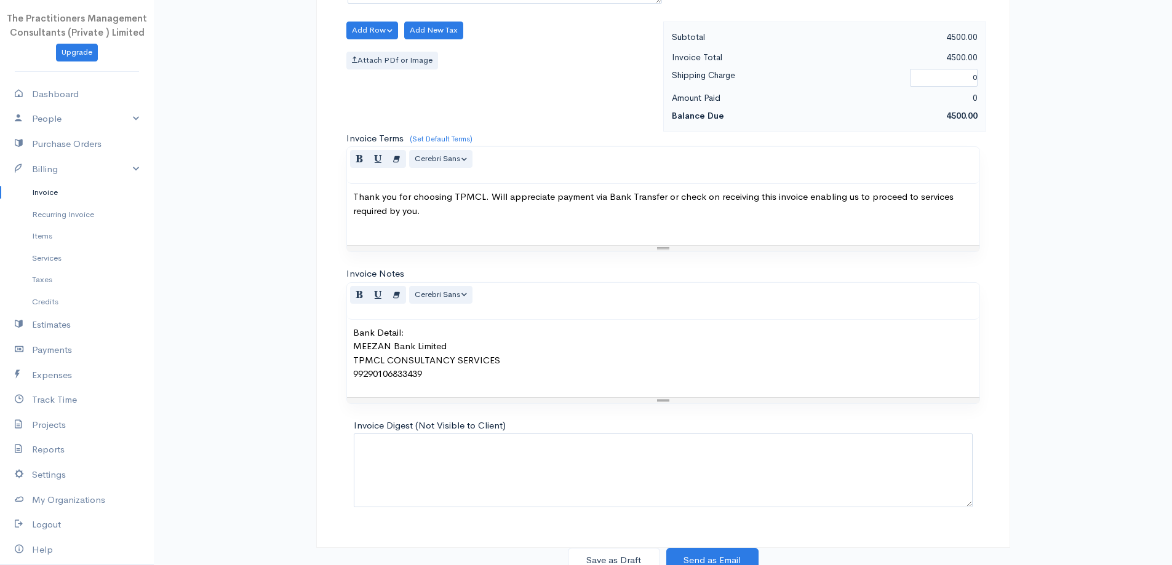
scroll to position [514, 0]
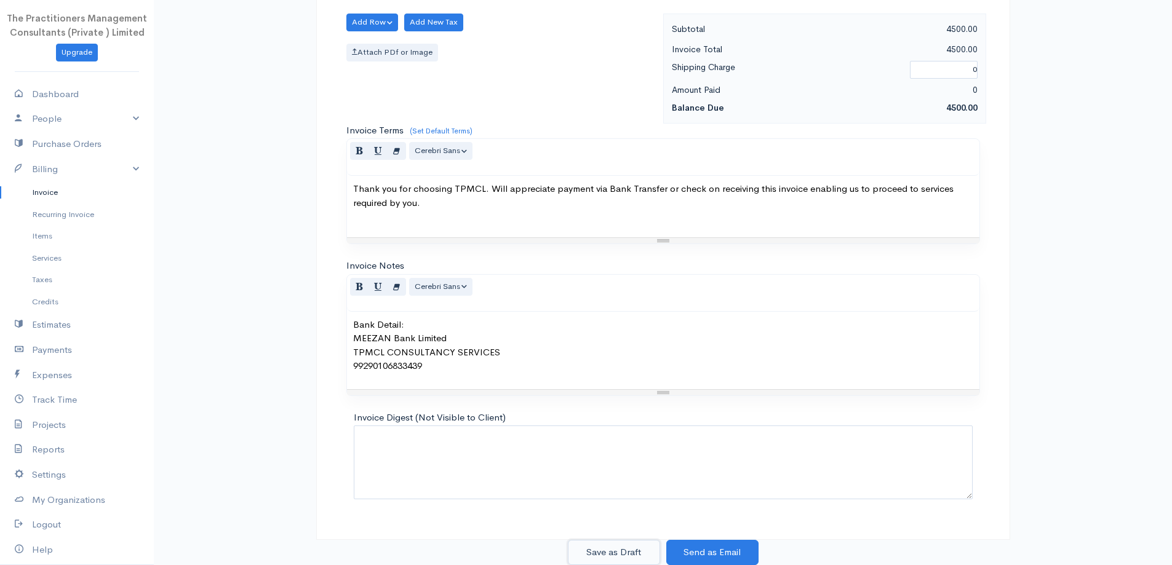
click at [635, 542] on button "Save as Draft" at bounding box center [614, 552] width 92 height 25
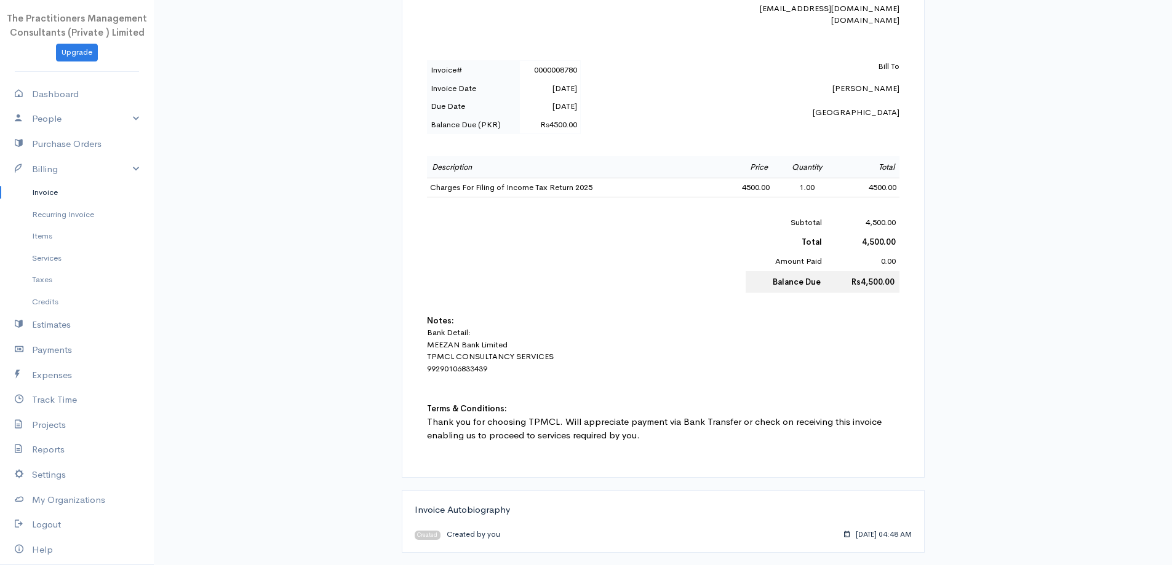
scroll to position [369, 0]
click at [84, 195] on link "Invoice" at bounding box center [77, 193] width 154 height 22
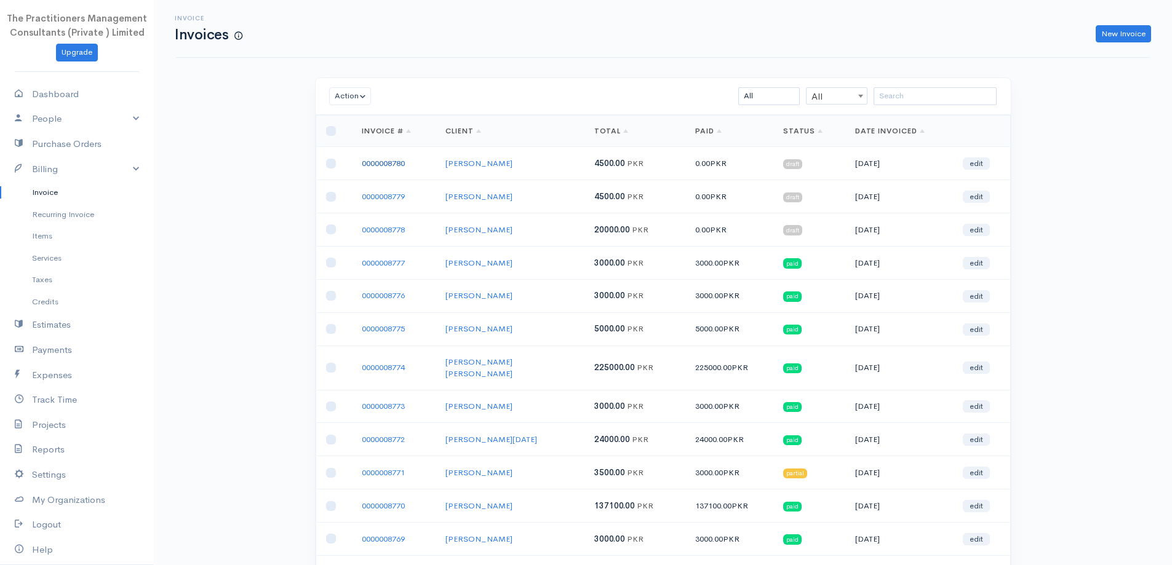
click at [401, 167] on link "0000008780" at bounding box center [383, 163] width 43 height 10
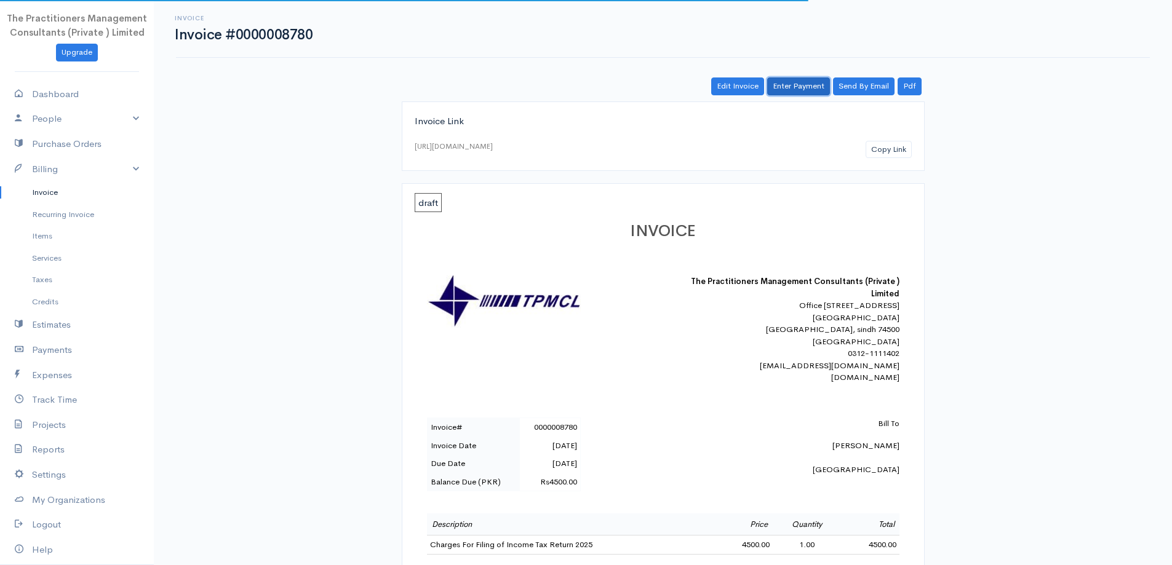
click at [795, 89] on link "Enter Payment" at bounding box center [798, 87] width 63 height 18
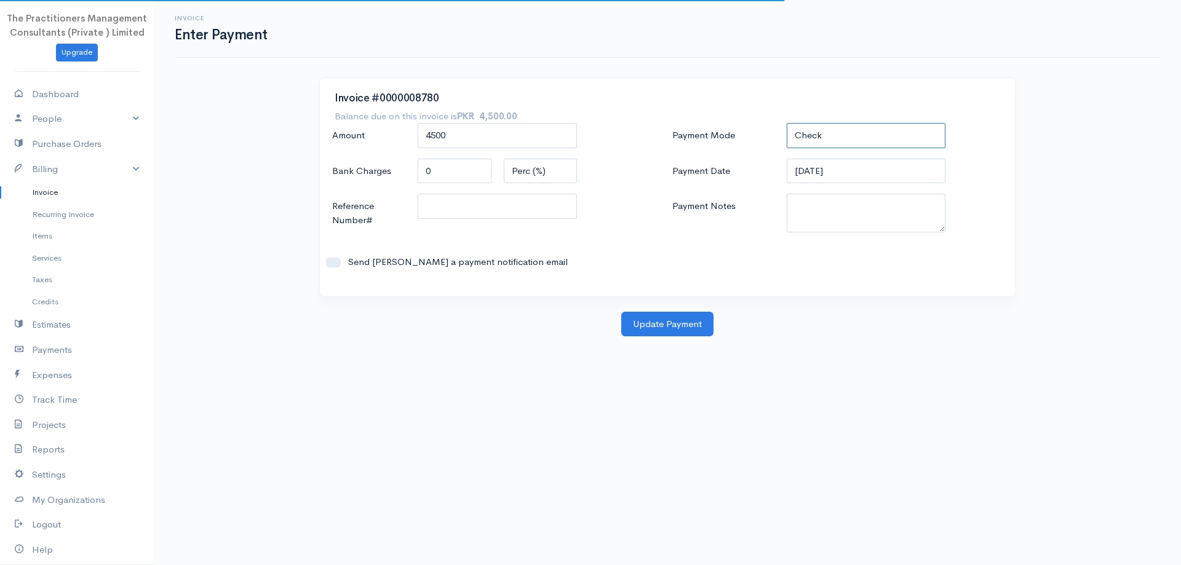
drag, startPoint x: 844, startPoint y: 129, endPoint x: 844, endPoint y: 146, distance: 17.2
click at [844, 129] on select "Check Bank Transfer Credit Cash Debit ACH VISA MASTERCARD AMEX DISCOVER DINERS …" at bounding box center [866, 135] width 159 height 25
click at [787, 123] on select "Check Bank Transfer Credit Cash Debit ACH VISA MASTERCARD AMEX DISCOVER DINERS …" at bounding box center [866, 135] width 159 height 25
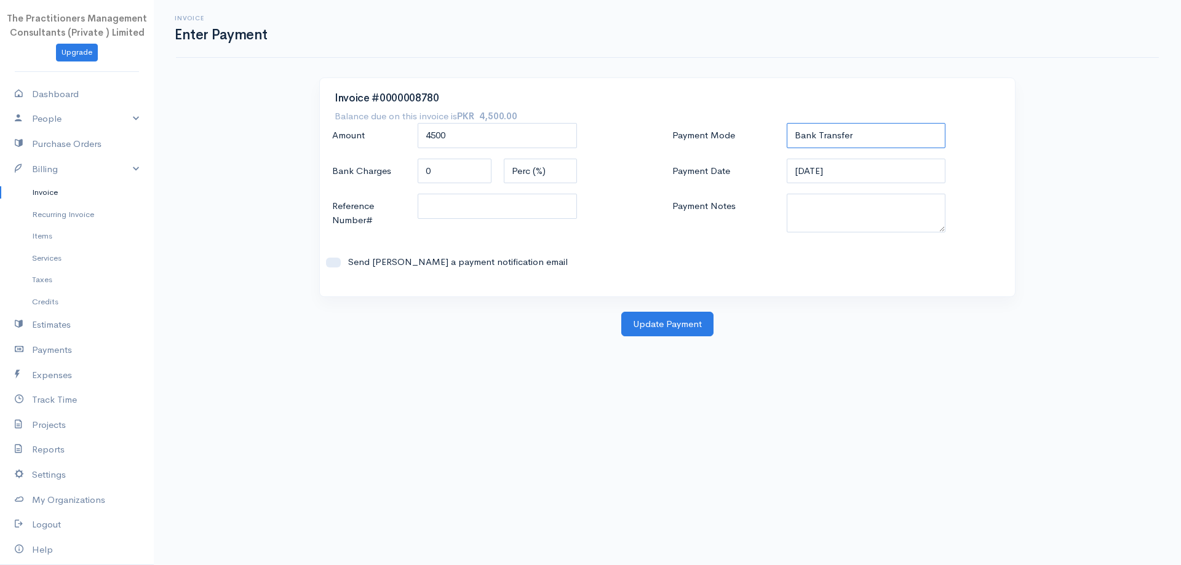
click at [856, 129] on select "Check Bank Transfer Credit Cash Debit ACH VISA MASTERCARD AMEX DISCOVER DINERS …" at bounding box center [866, 135] width 159 height 25
select select "Cash"
click at [787, 123] on select "Check Bank Transfer Credit Cash Debit ACH VISA MASTERCARD AMEX DISCOVER DINERS …" at bounding box center [866, 135] width 159 height 25
click at [834, 209] on textarea "Payment Notes" at bounding box center [866, 213] width 159 height 39
type textarea "5888"
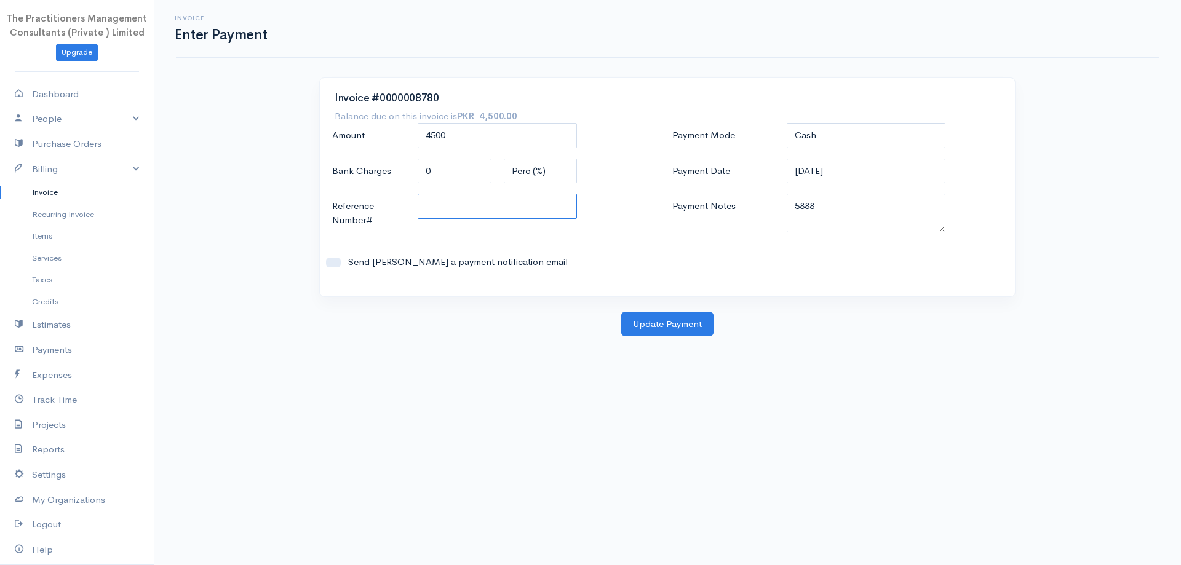
click at [555, 209] on input "Reference Number#" at bounding box center [497, 206] width 159 height 25
type input "5888"
drag, startPoint x: 620, startPoint y: 298, endPoint x: 637, endPoint y: 317, distance: 24.8
click at [621, 300] on div "Invoice #0000008780 Balance due on this invoice is PKR 4,500.00 Amount 4500 Ban…" at bounding box center [667, 195] width 709 height 234
click at [636, 317] on button "Update Payment" at bounding box center [667, 324] width 92 height 25
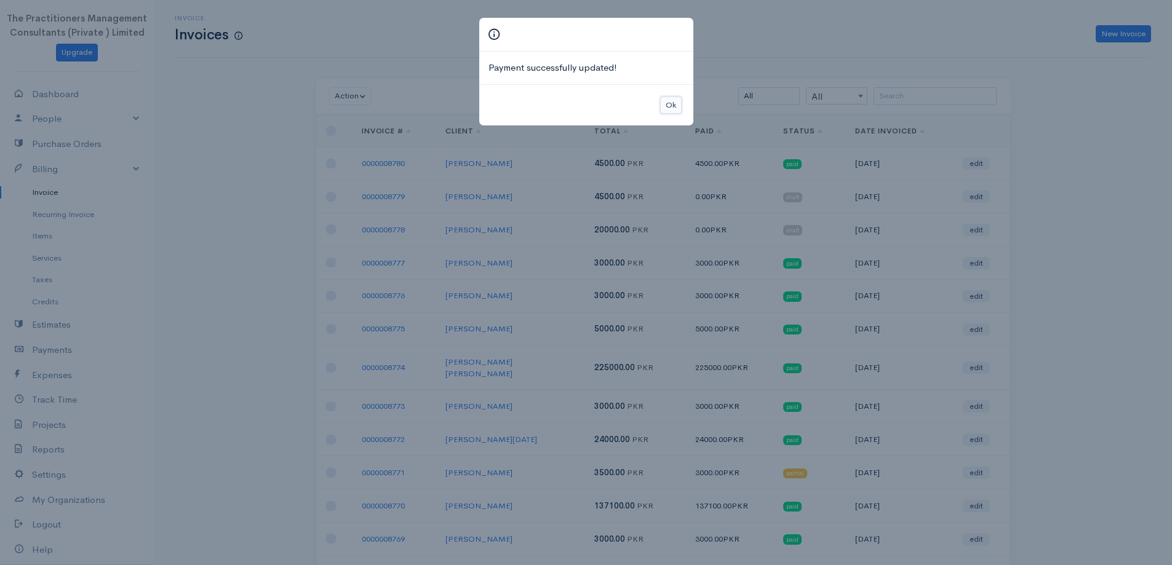
click at [669, 110] on button "Ok" at bounding box center [671, 106] width 22 height 18
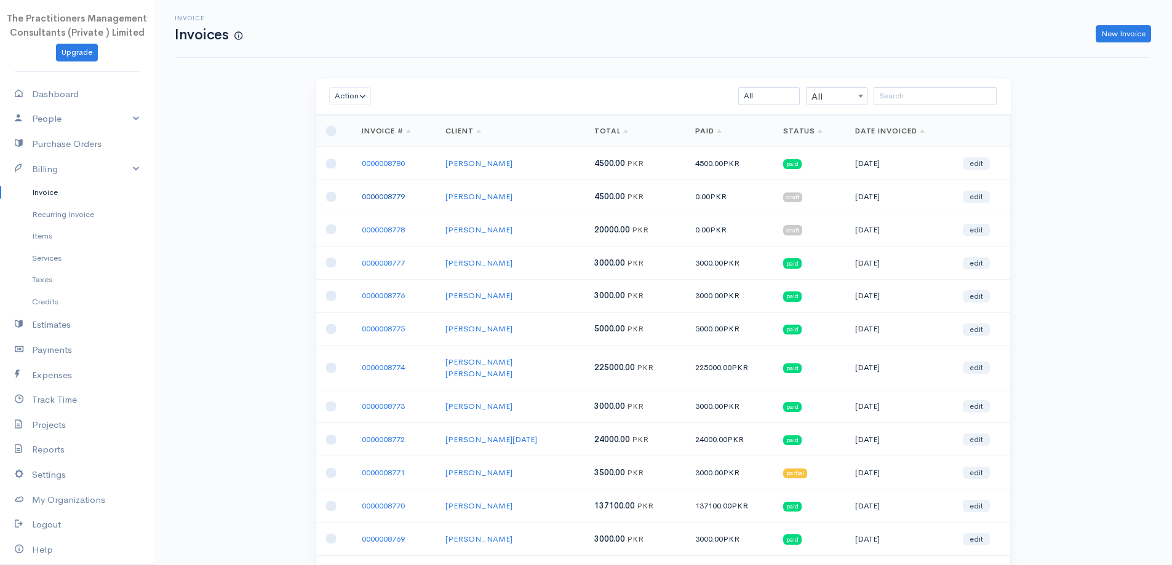
click at [400, 191] on link "0000008779" at bounding box center [383, 196] width 43 height 10
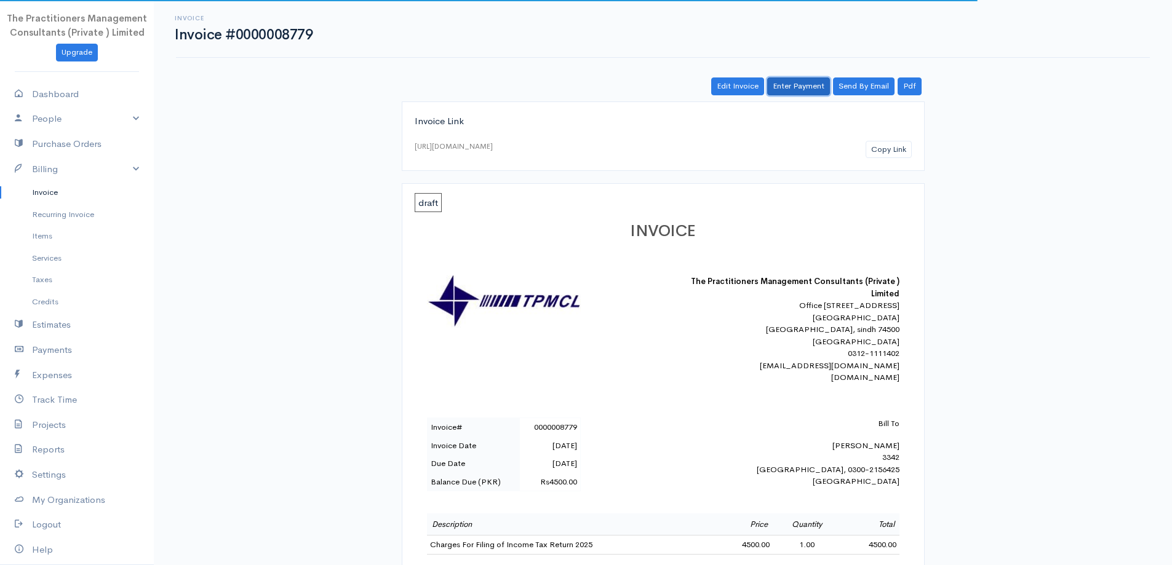
click at [807, 81] on link "Enter Payment" at bounding box center [798, 87] width 63 height 18
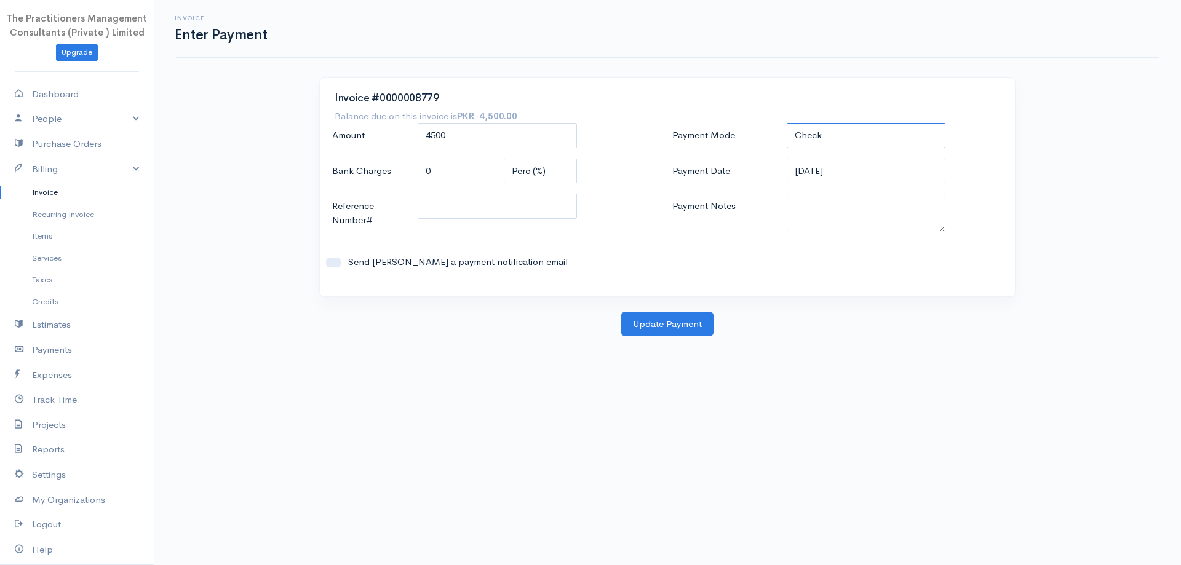
click at [828, 132] on select "Check Bank Transfer Credit Cash Debit ACH VISA MASTERCARD AMEX DISCOVER DINERS …" at bounding box center [866, 135] width 159 height 25
select select "Cash"
click at [787, 123] on select "Check Bank Transfer Credit Cash Debit ACH VISA MASTERCARD AMEX DISCOVER DINERS …" at bounding box center [866, 135] width 159 height 25
click at [823, 215] on textarea "Payment Notes" at bounding box center [866, 213] width 159 height 39
type textarea "5888"
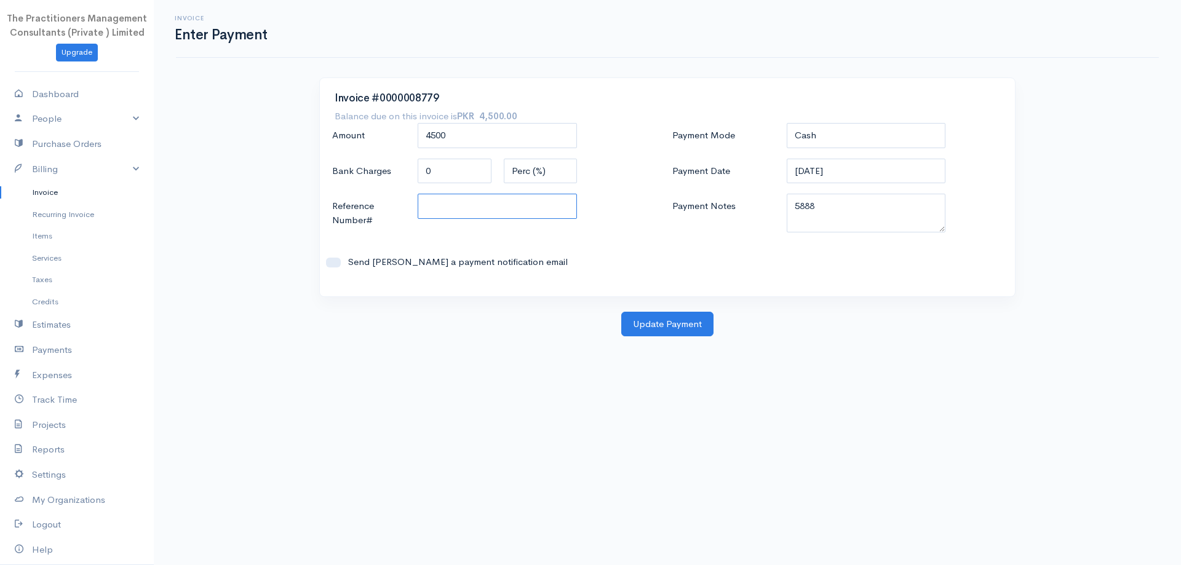
click at [548, 207] on input "Reference Number#" at bounding box center [497, 206] width 159 height 25
type input "5888"
click at [668, 313] on button "Update Payment" at bounding box center [667, 324] width 92 height 25
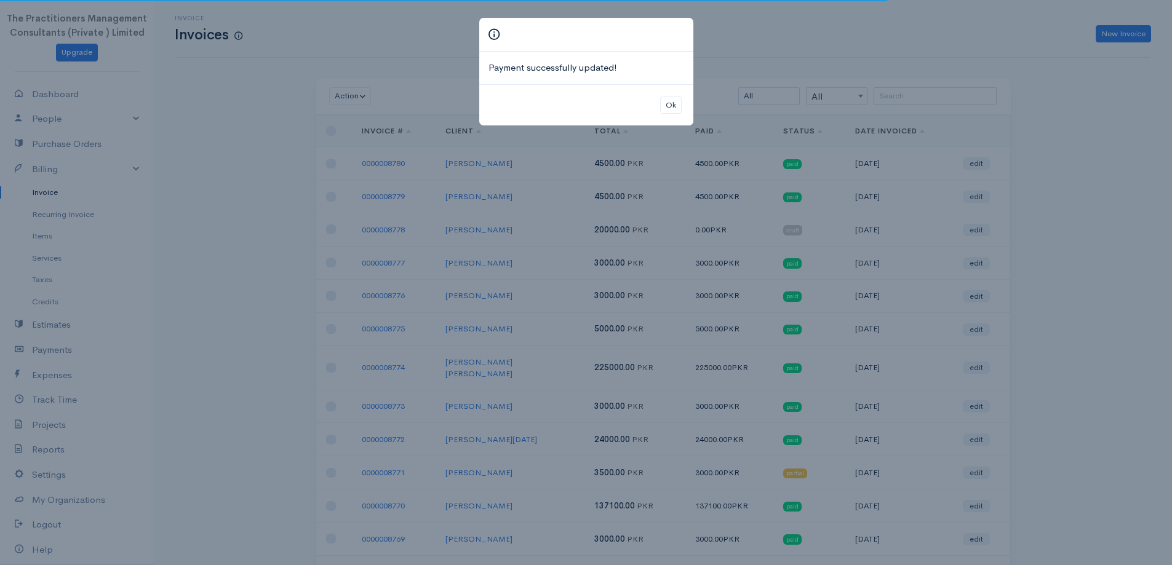
click at [687, 106] on div "Ok" at bounding box center [586, 105] width 214 height 42
click at [681, 111] on button "Ok" at bounding box center [671, 106] width 22 height 18
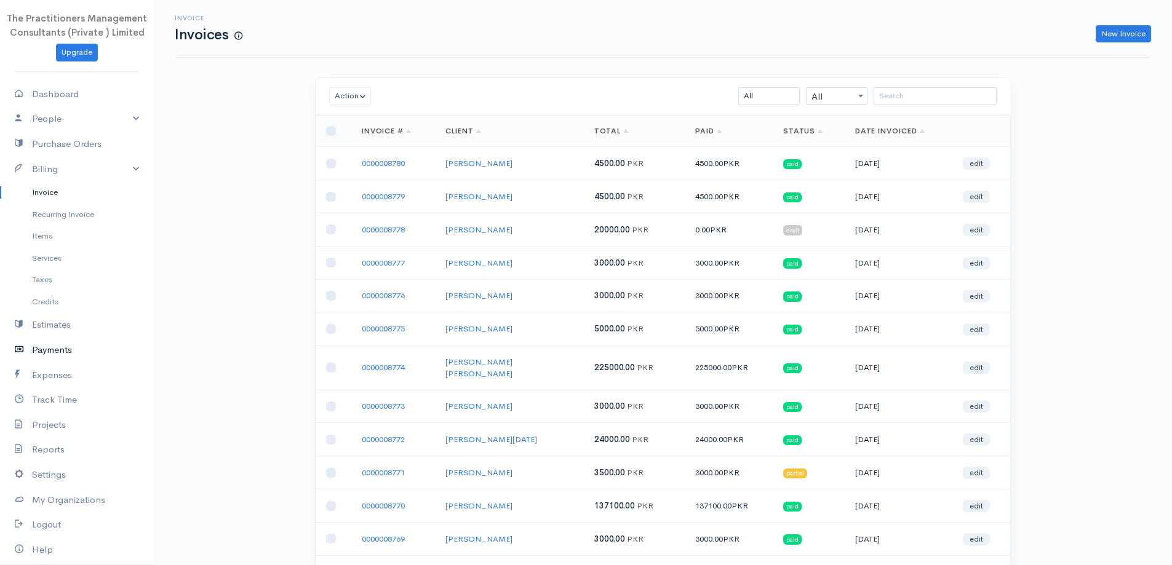
click at [73, 354] on link "Payments" at bounding box center [77, 350] width 154 height 25
